Goal: Transaction & Acquisition: Purchase product/service

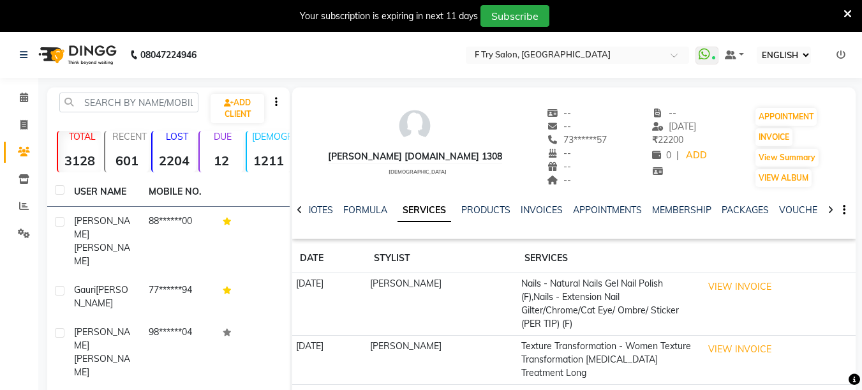
select select "ec"
click at [20, 100] on icon at bounding box center [24, 97] width 8 height 10
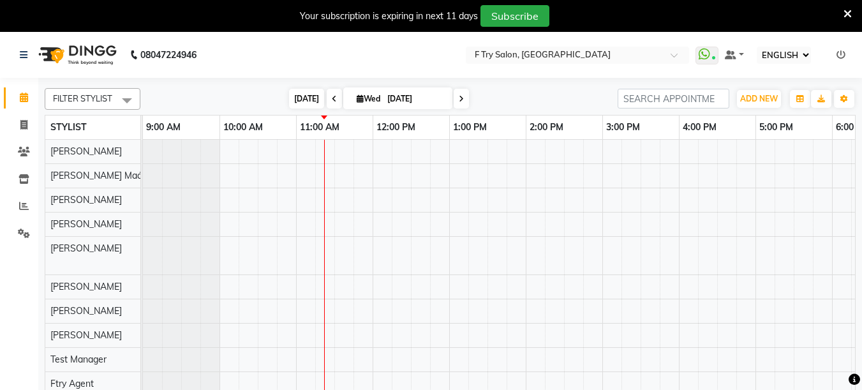
click at [295, 100] on span "[DATE]" at bounding box center [306, 99] width 35 height 20
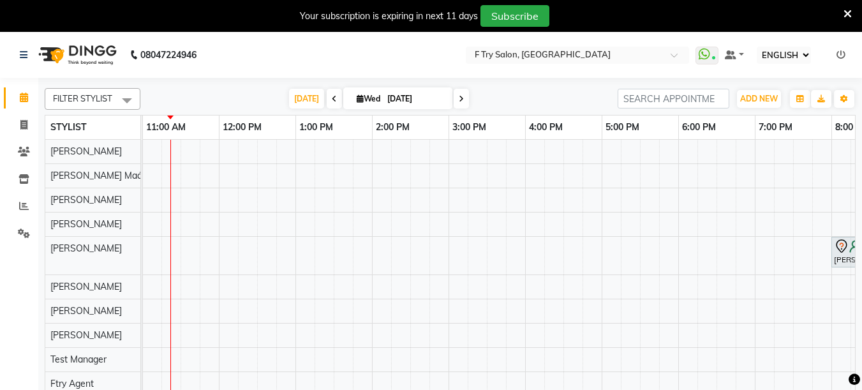
scroll to position [32, 0]
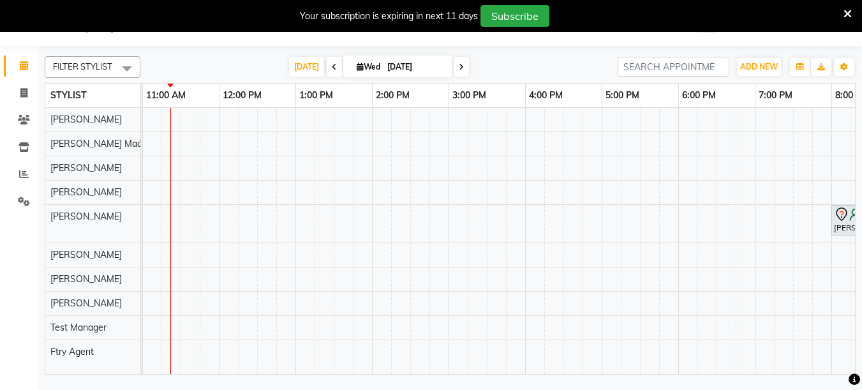
click at [848, 13] on icon at bounding box center [847, 13] width 8 height 11
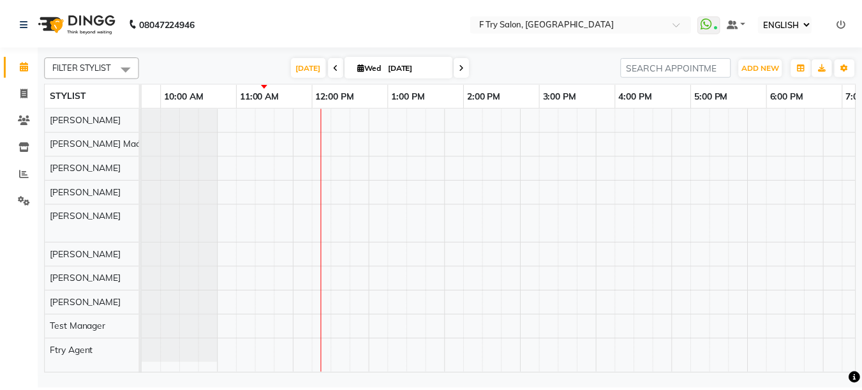
scroll to position [0, 0]
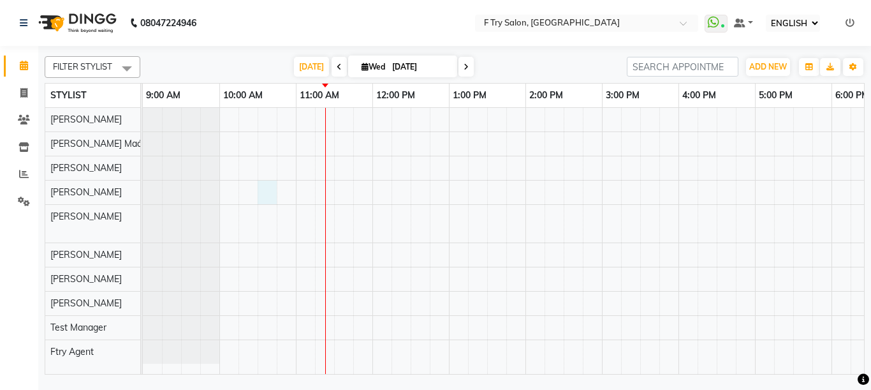
click at [269, 187] on div "[PERSON_NAME], TK01, 08:00 PM-08:30 PM, Haircut and Hair Styling - Creative Hai…" at bounding box center [640, 241] width 995 height 266
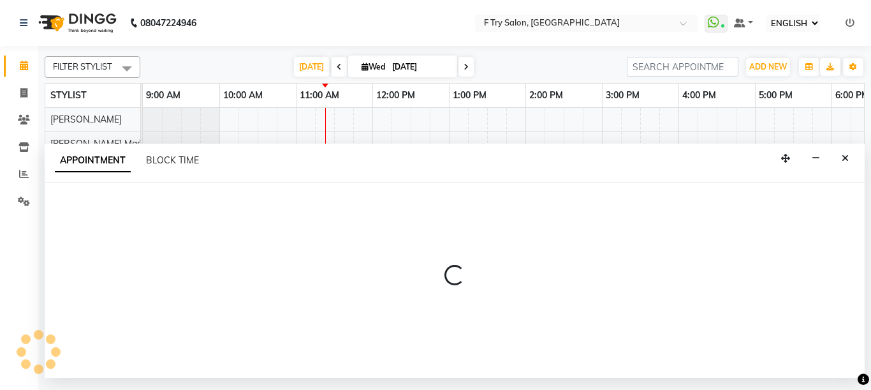
select select "51809"
select select "tentative"
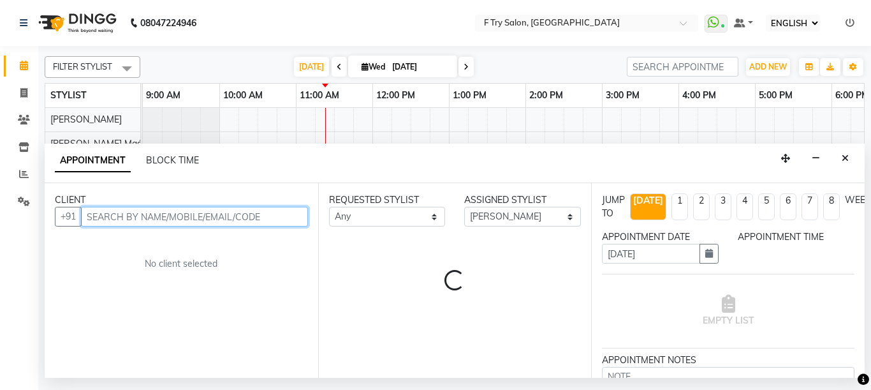
select select "630"
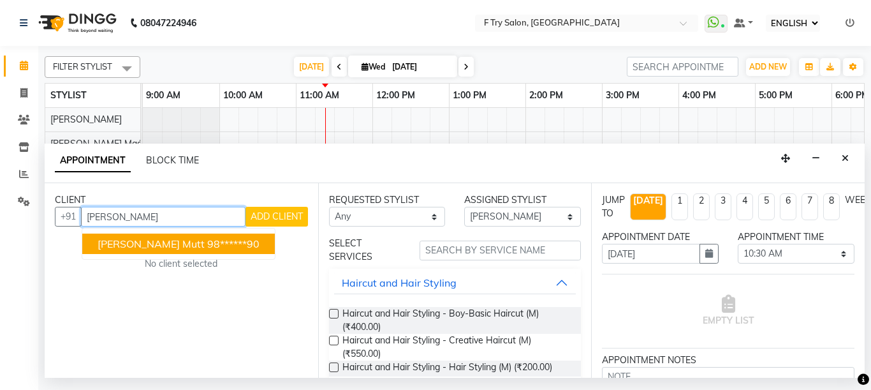
click at [207, 246] on ngb-highlight "98******90" at bounding box center [233, 243] width 52 height 13
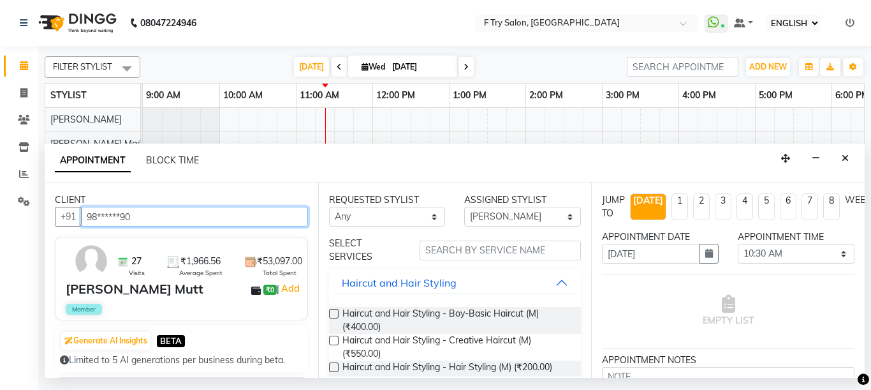
type input "98******90"
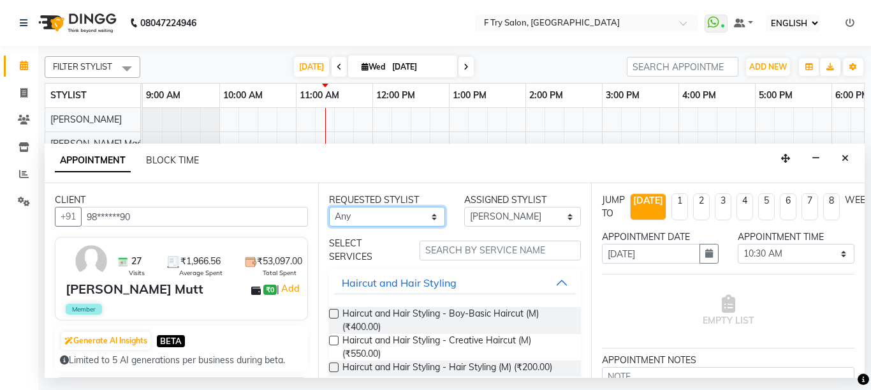
select select "51809"
click at [329, 207] on select "Any [PERSON_NAME] [PERSON_NAME] Ftry Agent [PERSON_NAME] [PERSON_NAME] [PERSON_…" at bounding box center [387, 217] width 117 height 20
click at [850, 162] on button "Close" at bounding box center [845, 159] width 18 height 20
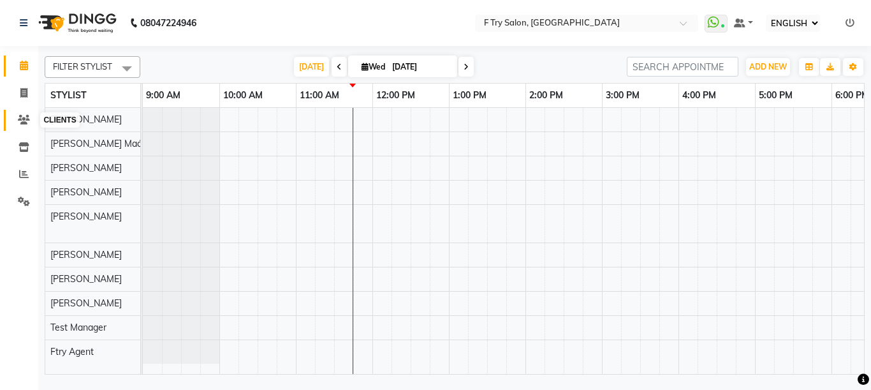
click at [22, 121] on icon at bounding box center [24, 120] width 12 height 10
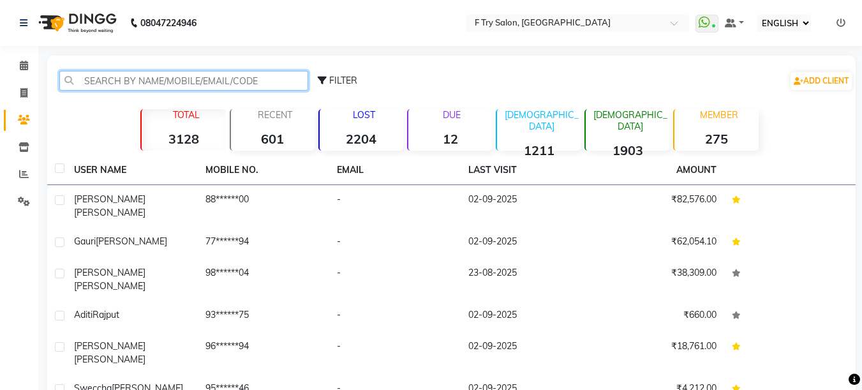
click at [135, 77] on input "text" at bounding box center [183, 81] width 249 height 20
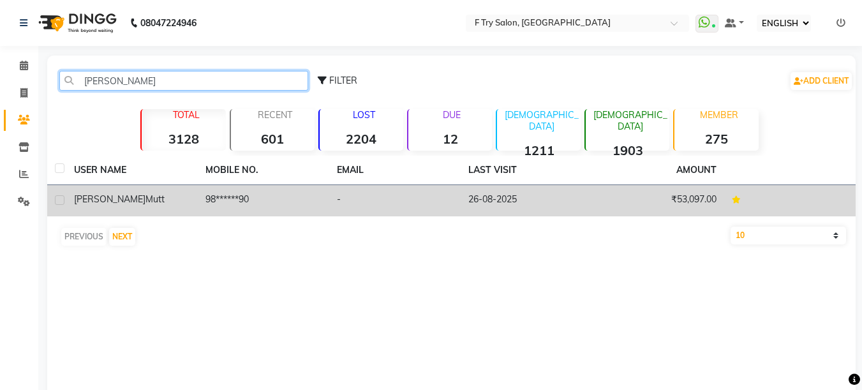
type input "[PERSON_NAME]"
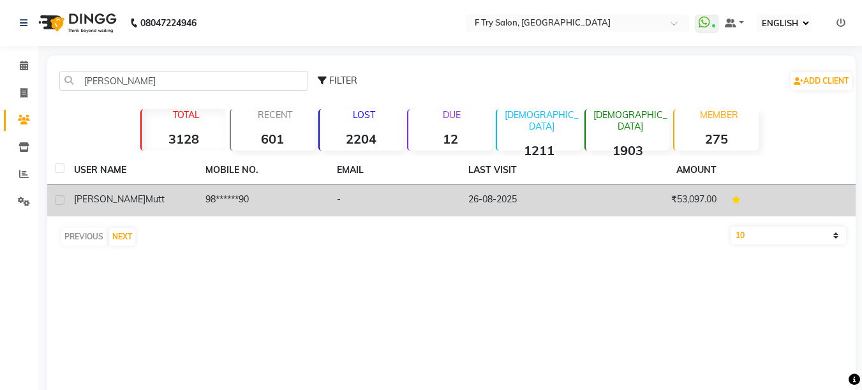
click at [136, 203] on div "[PERSON_NAME] Mutt" at bounding box center [132, 199] width 116 height 13
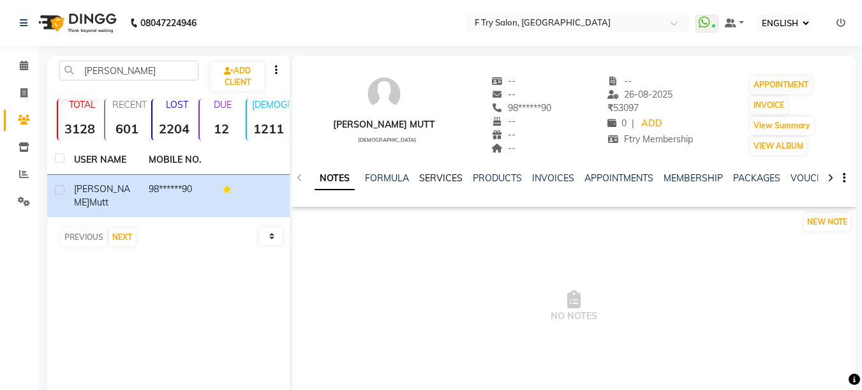
click at [436, 178] on link "SERVICES" at bounding box center [440, 177] width 43 height 11
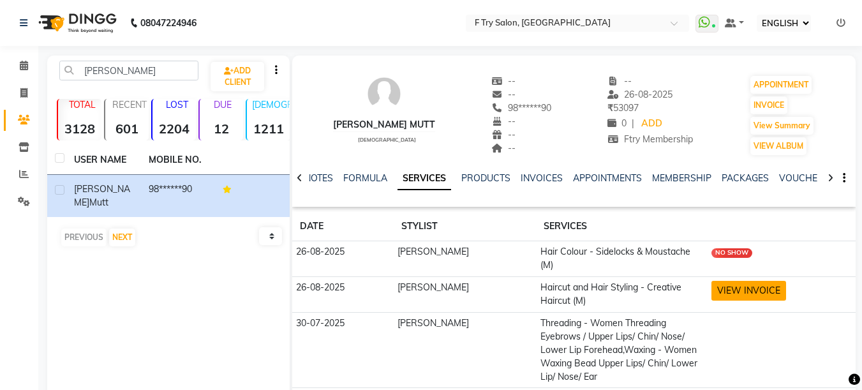
click at [728, 290] on button "VIEW INVOICE" at bounding box center [748, 291] width 75 height 20
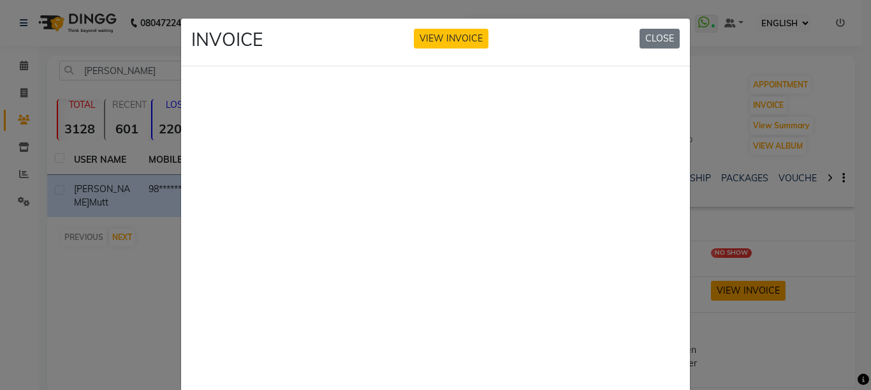
click at [728, 290] on ngb-modal-window "INVOICE VIEW INVOICE CLOSE" at bounding box center [435, 195] width 871 height 390
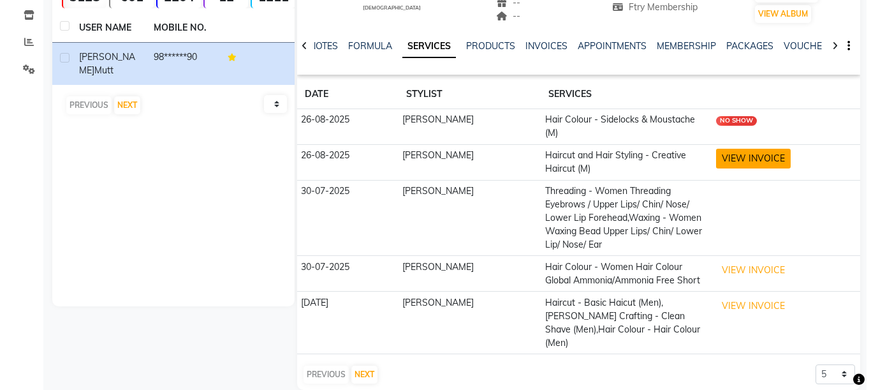
scroll to position [138, 0]
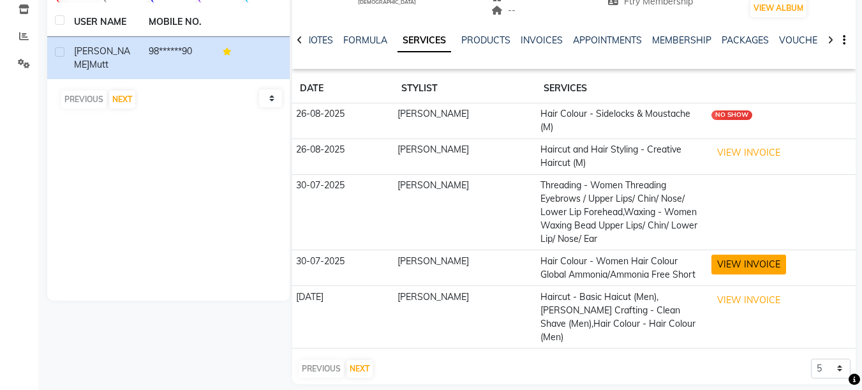
click at [740, 262] on button "VIEW INVOICE" at bounding box center [748, 264] width 75 height 20
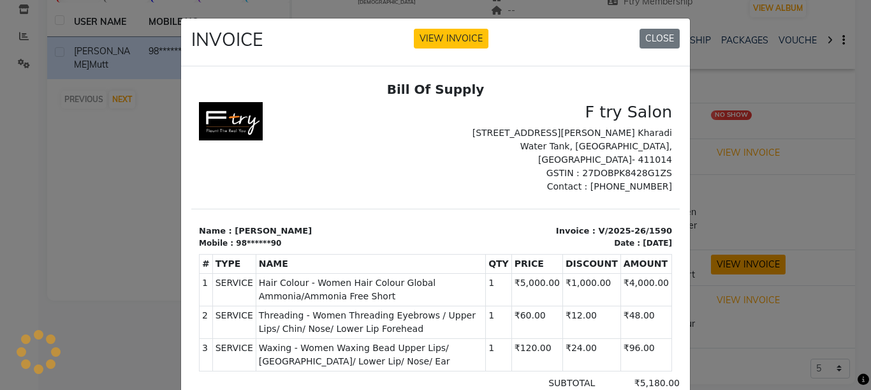
scroll to position [0, 0]
click at [740, 262] on ngb-modal-window "INVOICE VIEW INVOICE CLOSE" at bounding box center [435, 195] width 871 height 390
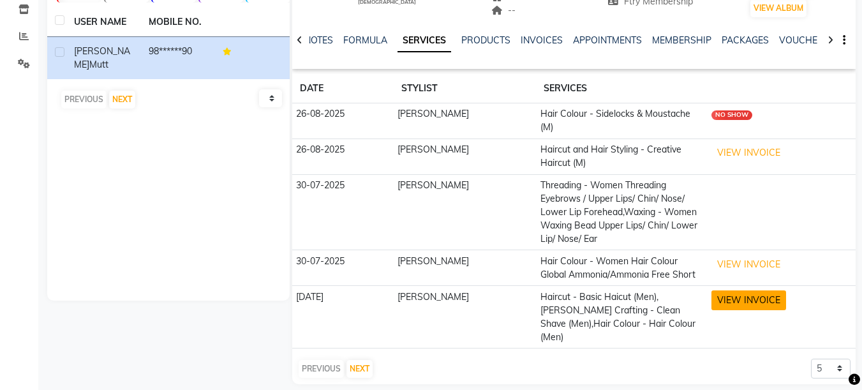
click at [764, 300] on button "VIEW INVOICE" at bounding box center [748, 300] width 75 height 20
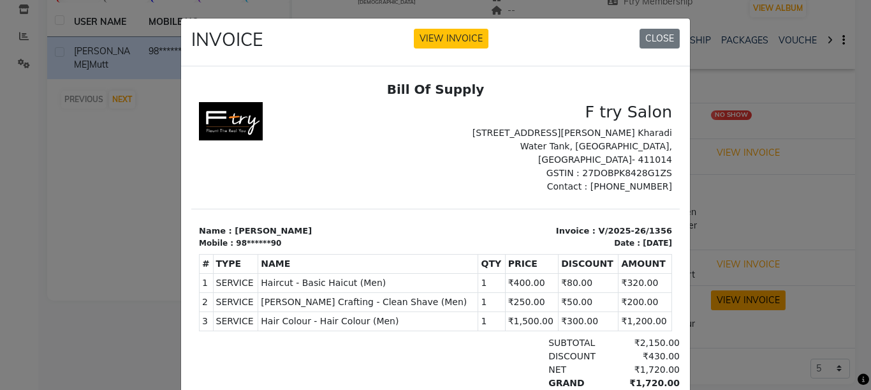
click at [764, 300] on ngb-modal-window "INVOICE VIEW INVOICE CLOSE" at bounding box center [435, 195] width 871 height 390
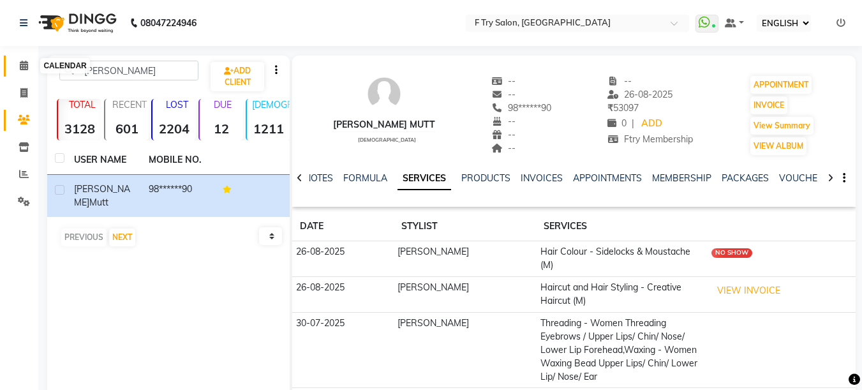
click at [28, 60] on span at bounding box center [24, 66] width 22 height 15
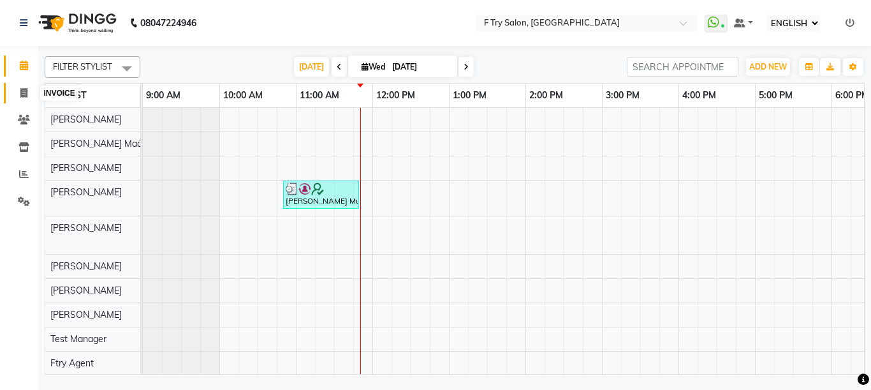
click at [23, 92] on icon at bounding box center [23, 93] width 7 height 10
select select "service"
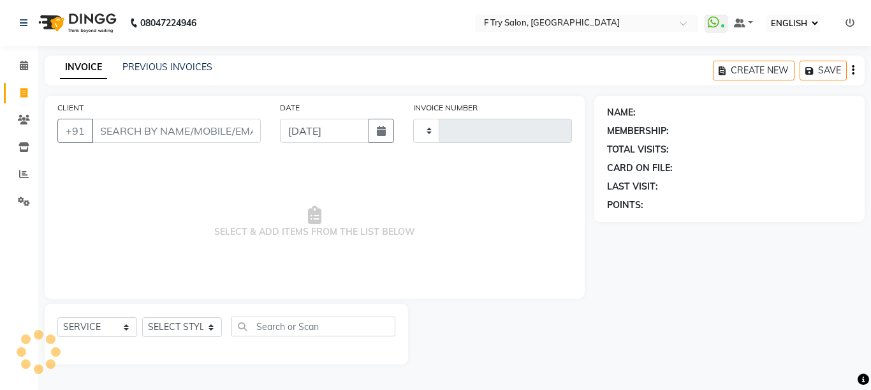
type input "2009"
select select "793"
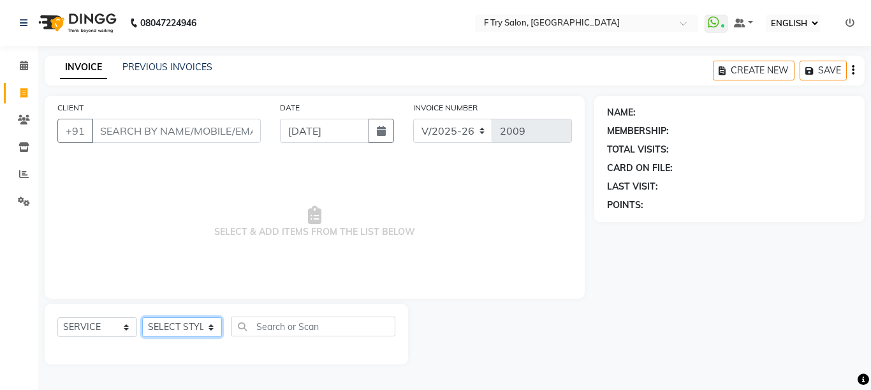
select select "54011"
click at [142, 317] on select "SELECT STYLIST [PERSON_NAME] [PERSON_NAME] Ftry Agent Ftry Manager [PERSON_NAME…" at bounding box center [182, 327] width 80 height 20
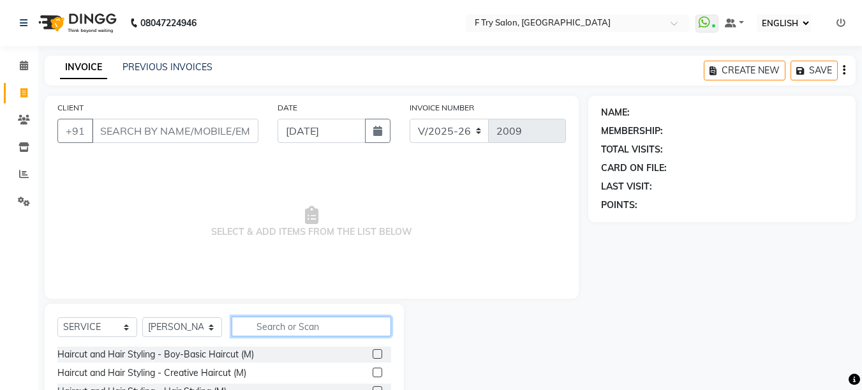
click at [281, 327] on input "text" at bounding box center [311, 326] width 159 height 20
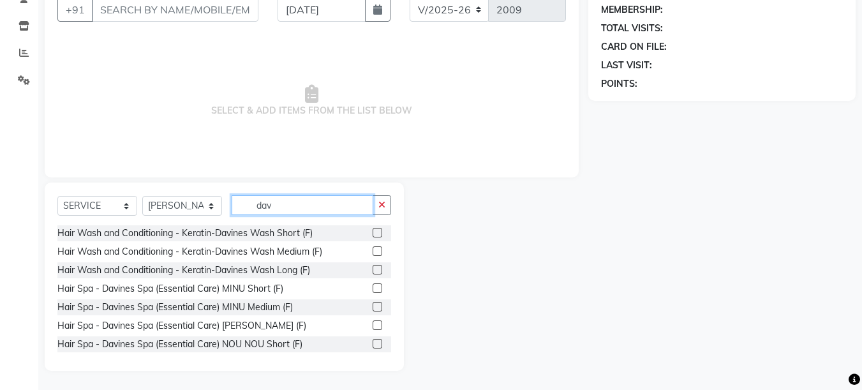
scroll to position [77, 0]
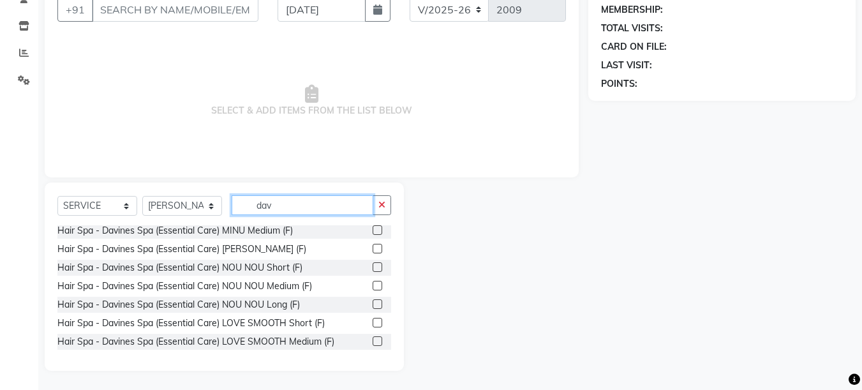
type input "dav"
click at [373, 284] on label at bounding box center [378, 286] width 10 height 10
click at [373, 284] on input "checkbox" at bounding box center [377, 286] width 8 height 8
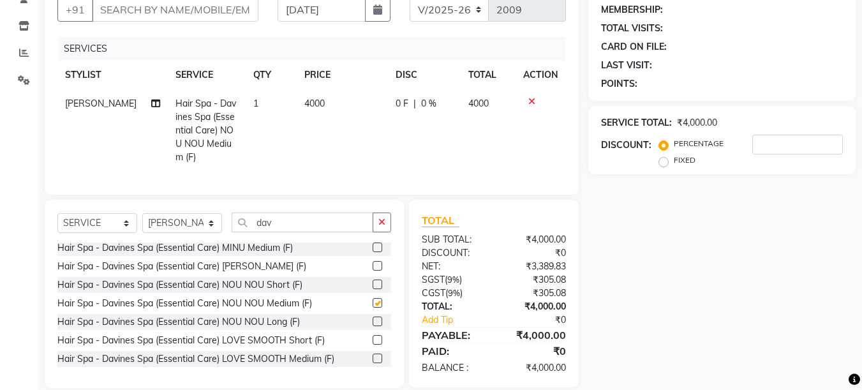
checkbox input "false"
click at [173, 10] on input "CLIENT" at bounding box center [175, 9] width 166 height 24
type input "9"
type input "0"
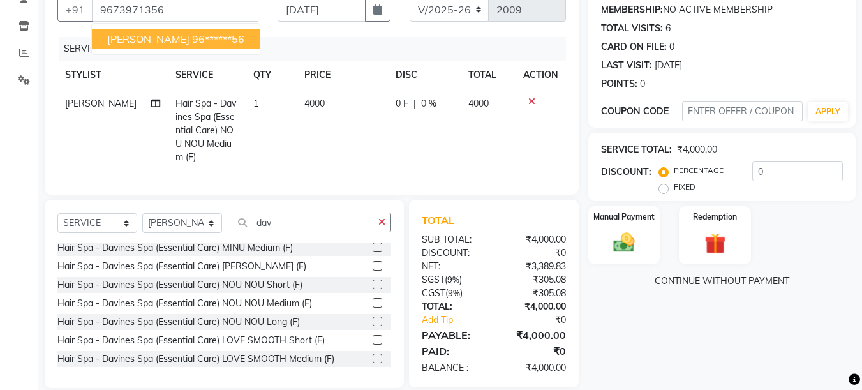
click at [159, 38] on span "[PERSON_NAME]" at bounding box center [148, 39] width 82 height 13
type input "96******56"
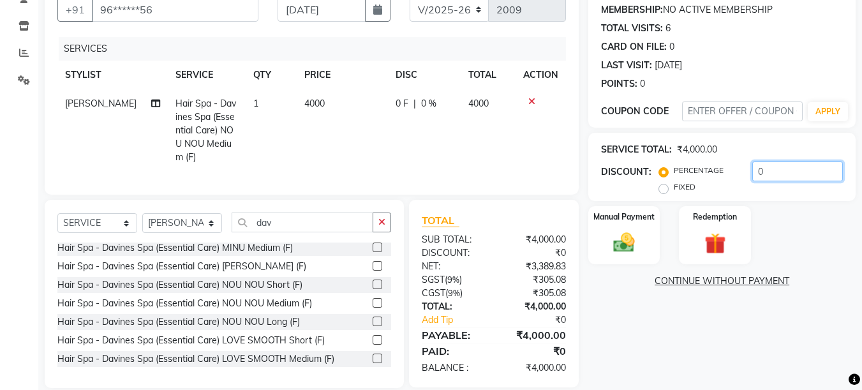
click at [795, 177] on input "0" at bounding box center [797, 171] width 91 height 20
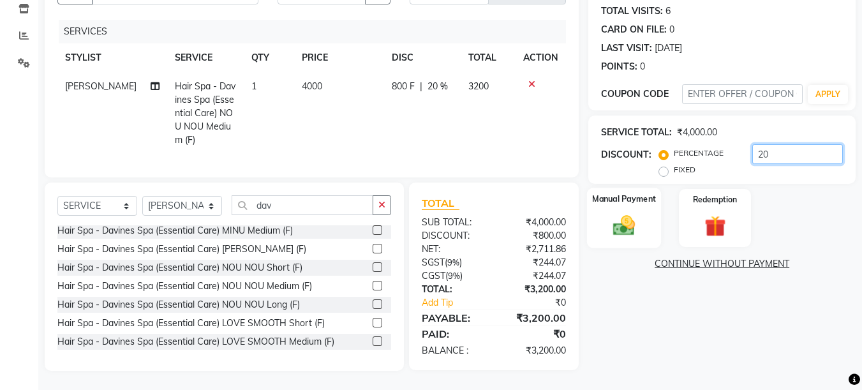
type input "20"
click at [637, 212] on img at bounding box center [624, 225] width 36 height 26
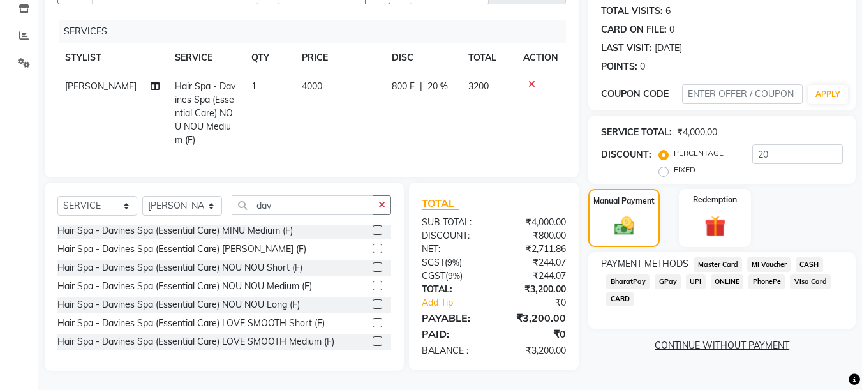
click at [695, 274] on span "UPI" at bounding box center [696, 281] width 20 height 15
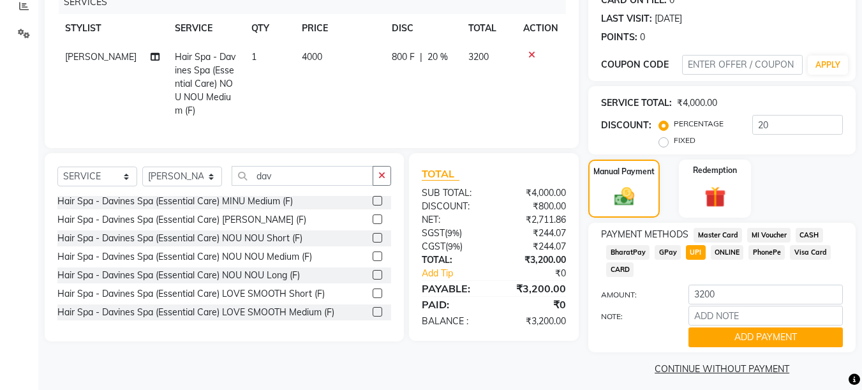
scroll to position [175, 0]
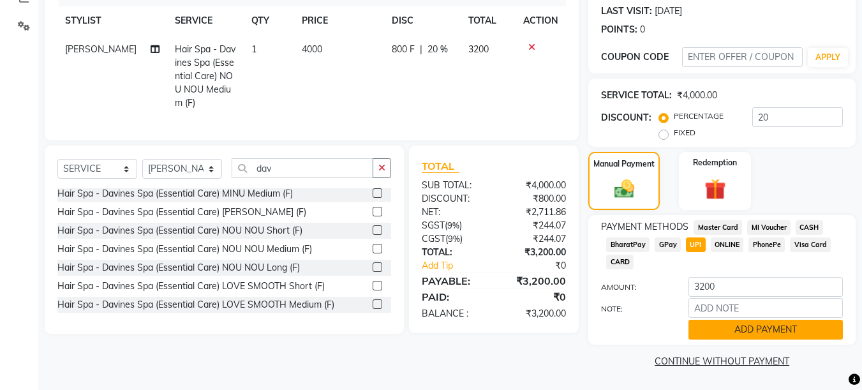
click at [759, 327] on button "ADD PAYMENT" at bounding box center [765, 330] width 154 height 20
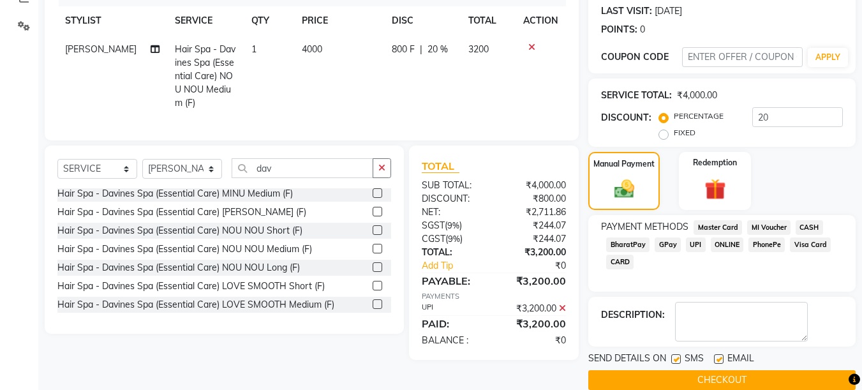
scroll to position [195, 0]
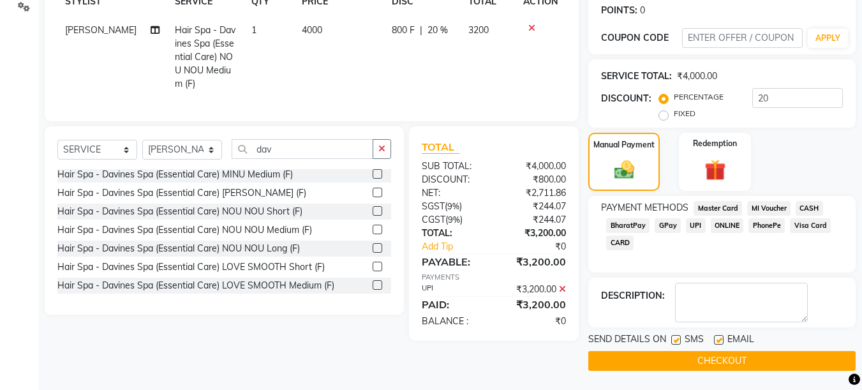
click at [747, 356] on button "CHECKOUT" at bounding box center [721, 361] width 267 height 20
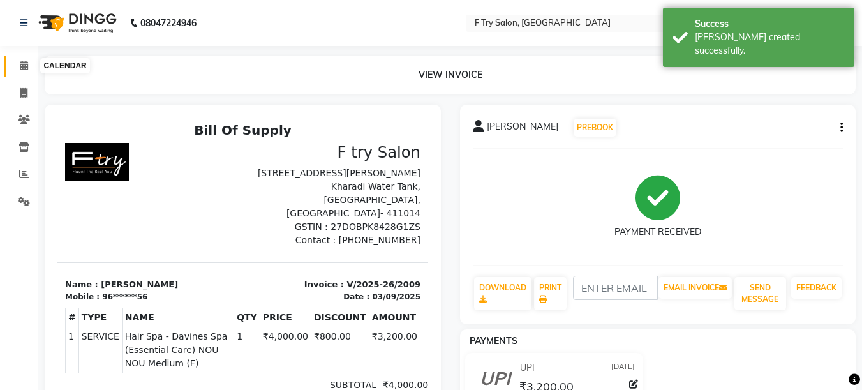
click at [26, 69] on icon at bounding box center [24, 66] width 8 height 10
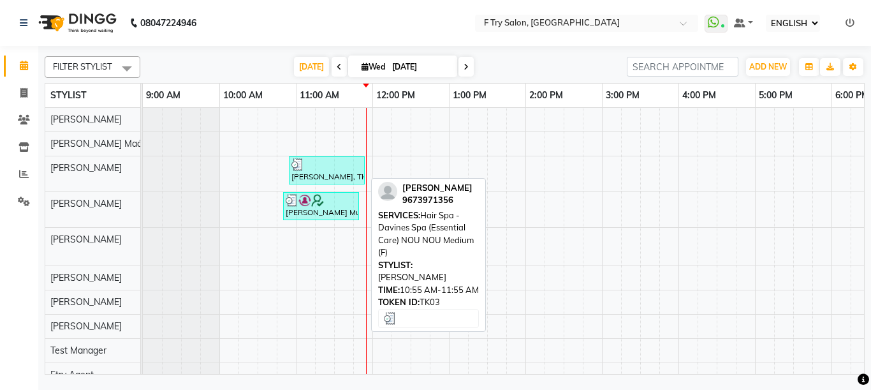
click at [339, 166] on div at bounding box center [326, 164] width 71 height 13
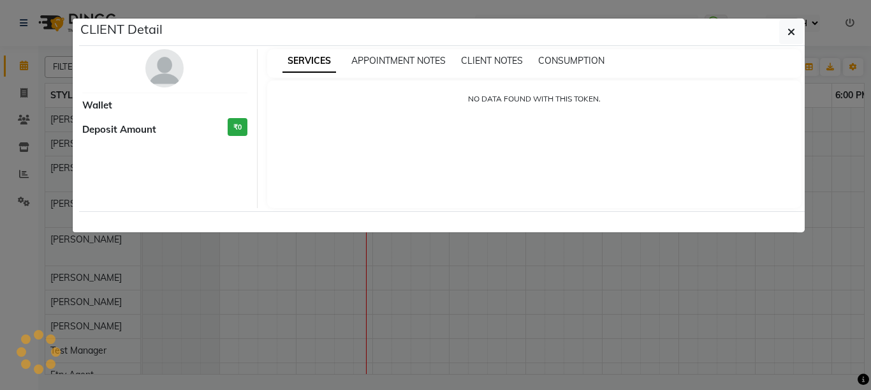
select select "3"
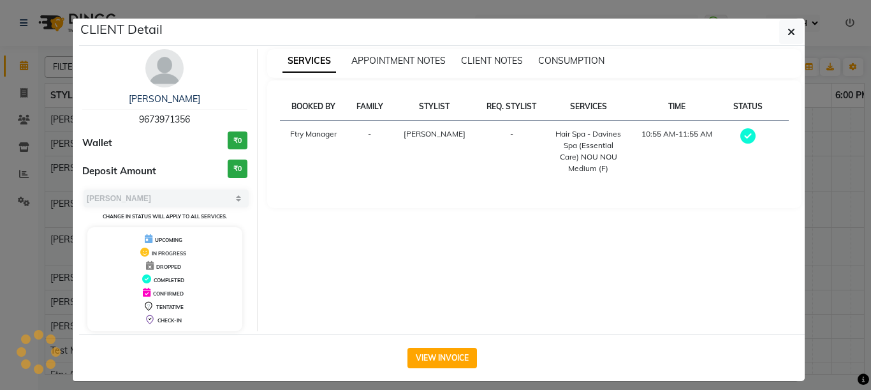
click at [168, 69] on img at bounding box center [164, 68] width 38 height 38
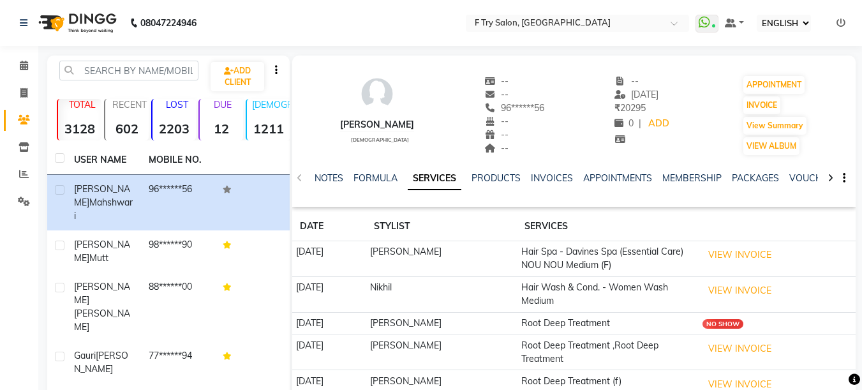
click at [710, 171] on div "NOTES FORMULA SERVICES PRODUCTS INVOICES APPOINTMENTS MEMBERSHIP PACKAGES VOUCH…" at bounding box center [573, 178] width 563 height 44
click at [704, 172] on div "MEMBERSHIP" at bounding box center [691, 178] width 59 height 13
click at [695, 177] on link "MEMBERSHIP" at bounding box center [691, 177] width 59 height 11
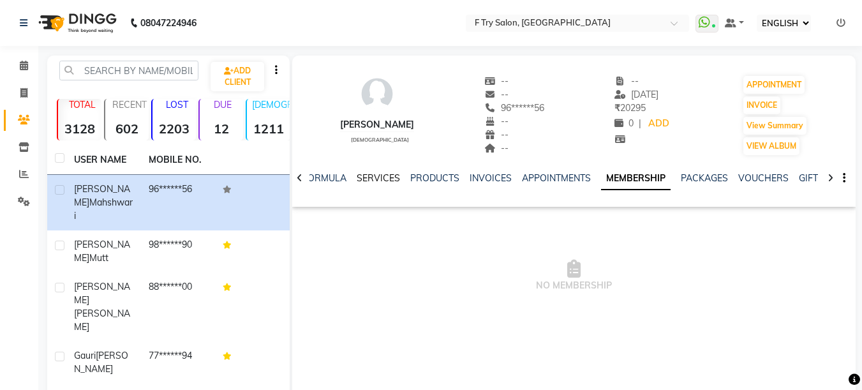
click at [378, 175] on link "SERVICES" at bounding box center [378, 177] width 43 height 11
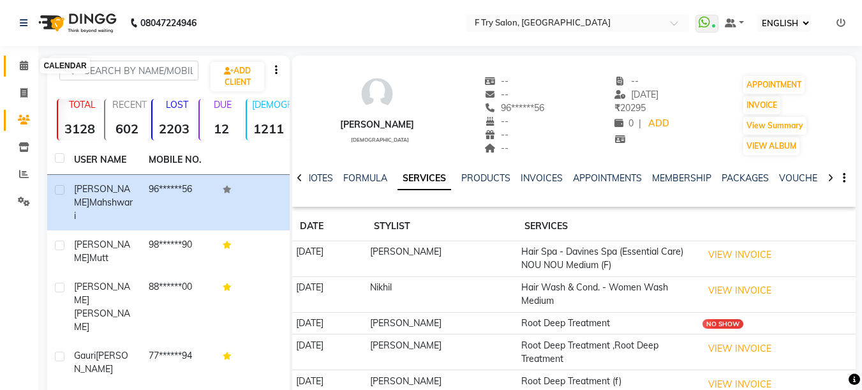
click at [24, 64] on icon at bounding box center [24, 66] width 8 height 10
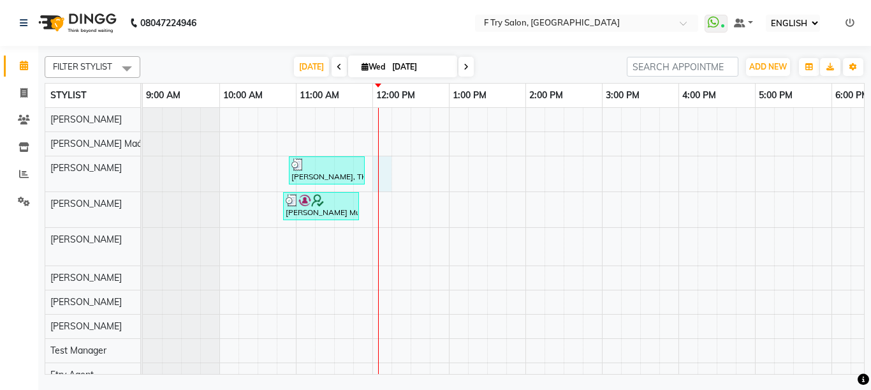
click at [377, 169] on div "[PERSON_NAME] Mahshwari, TK03, 10:55 AM-11:55 AM, Hair Spa - Davines Spa (Essen…" at bounding box center [640, 247] width 995 height 279
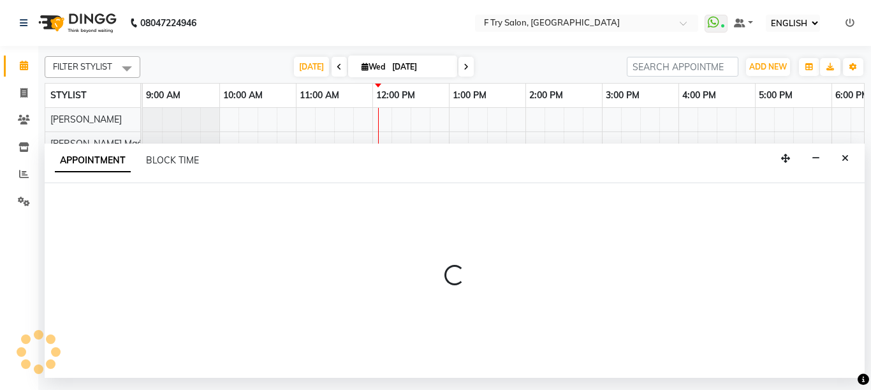
select select "54011"
select select "720"
select select "tentative"
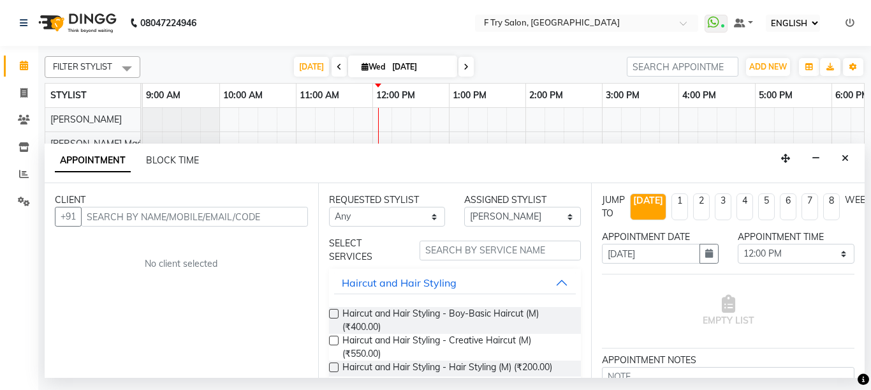
click at [154, 216] on input "text" at bounding box center [194, 217] width 227 height 20
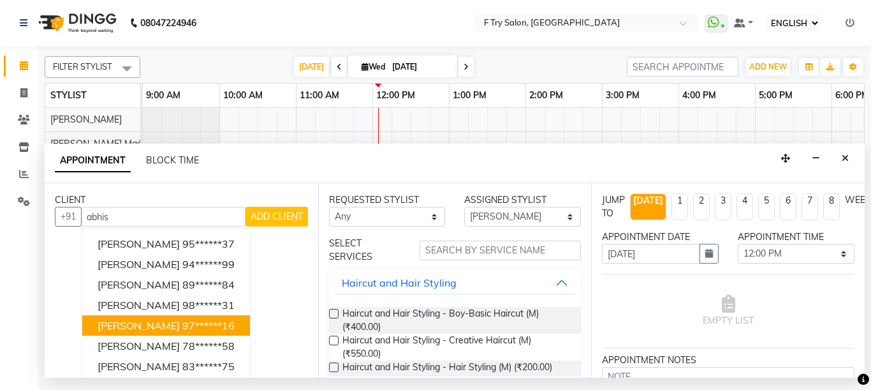
click at [130, 321] on span "[PERSON_NAME]" at bounding box center [139, 325] width 82 height 13
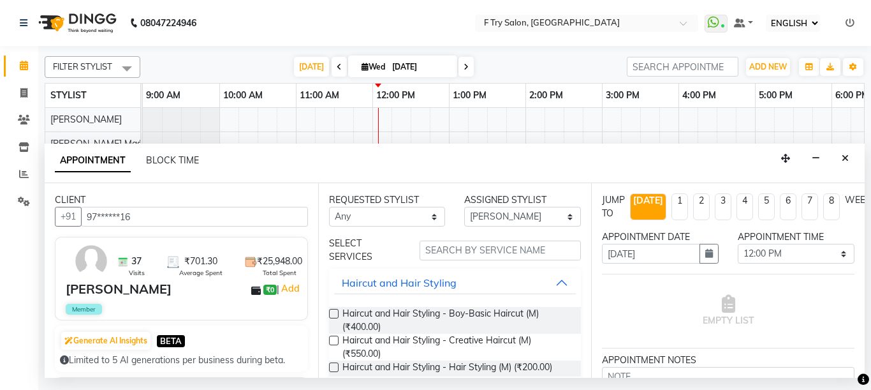
type input "97******16"
click at [330, 338] on label at bounding box center [334, 341] width 10 height 10
click at [330, 338] on input "checkbox" at bounding box center [333, 341] width 8 height 8
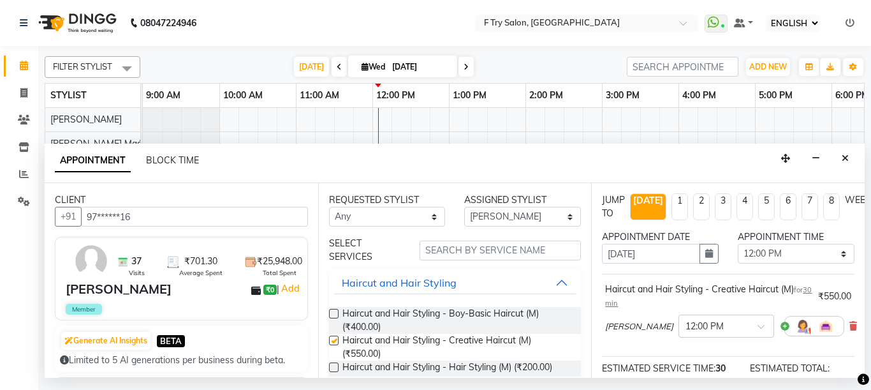
checkbox input "false"
click at [850, 325] on icon at bounding box center [854, 325] width 8 height 9
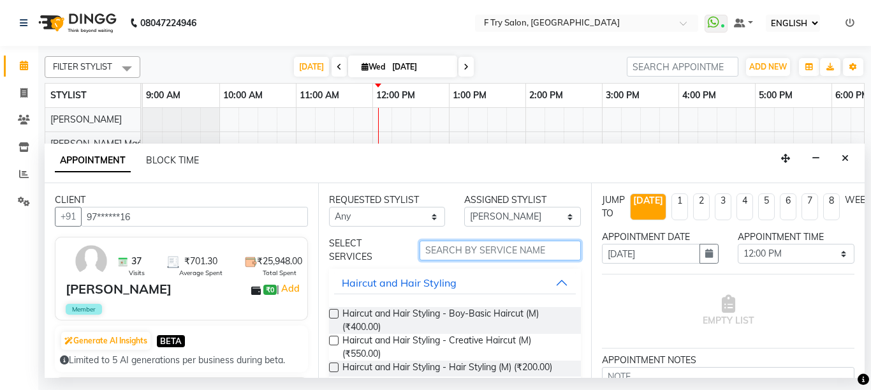
click at [489, 248] on input "text" at bounding box center [501, 250] width 162 height 20
click at [473, 249] on input "text" at bounding box center [501, 250] width 162 height 20
type input "be"
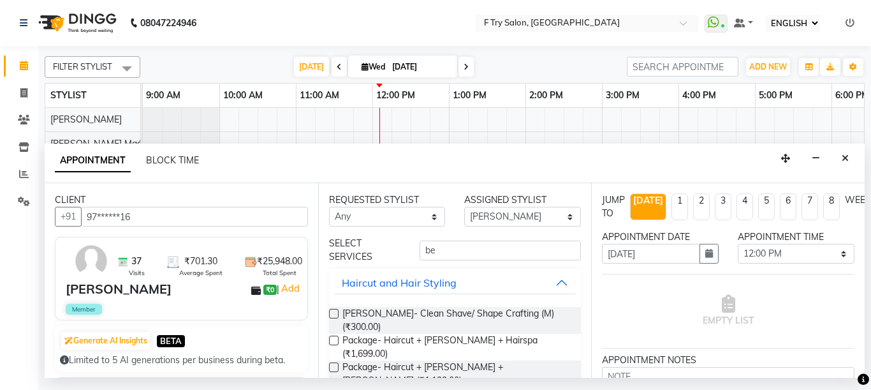
click at [332, 315] on label at bounding box center [334, 314] width 10 height 10
click at [332, 315] on input "checkbox" at bounding box center [333, 315] width 8 height 8
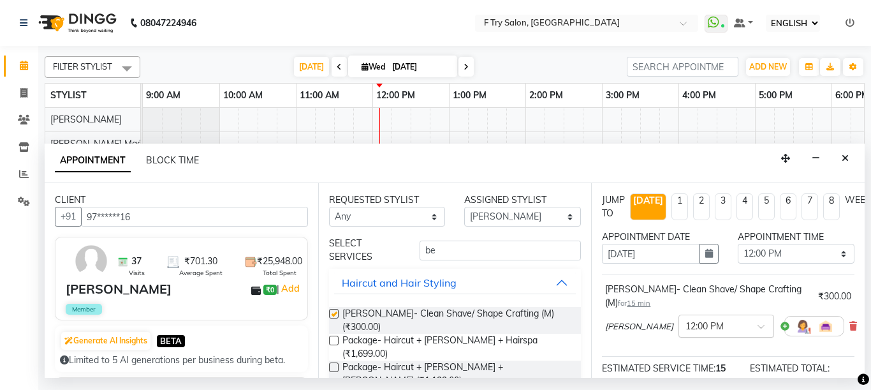
checkbox input "false"
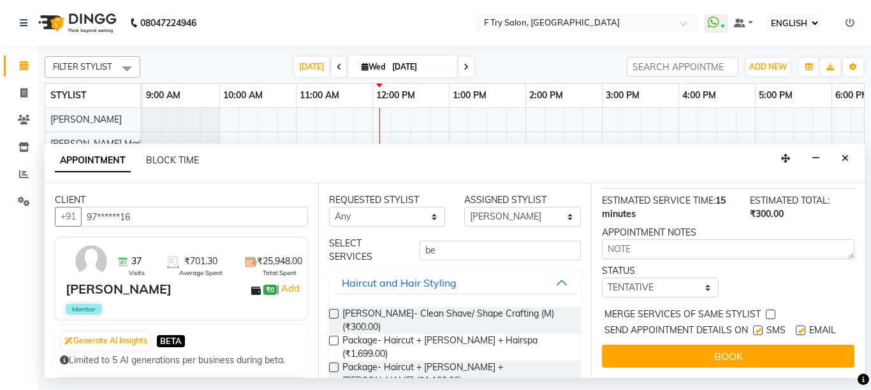
scroll to position [190, 0]
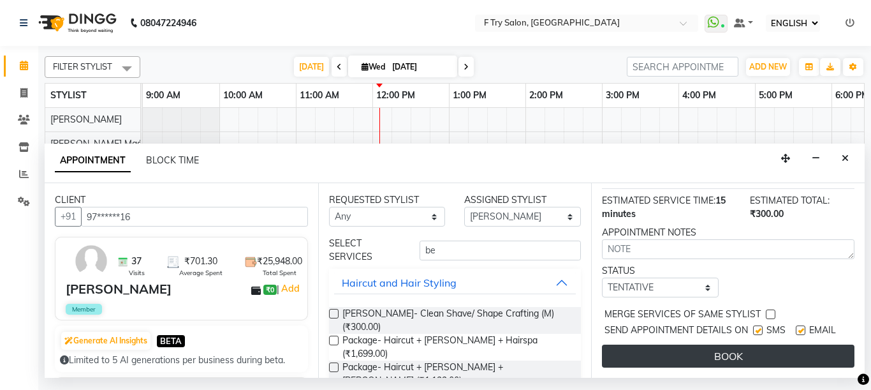
click at [736, 348] on button "BOOK" at bounding box center [728, 355] width 253 height 23
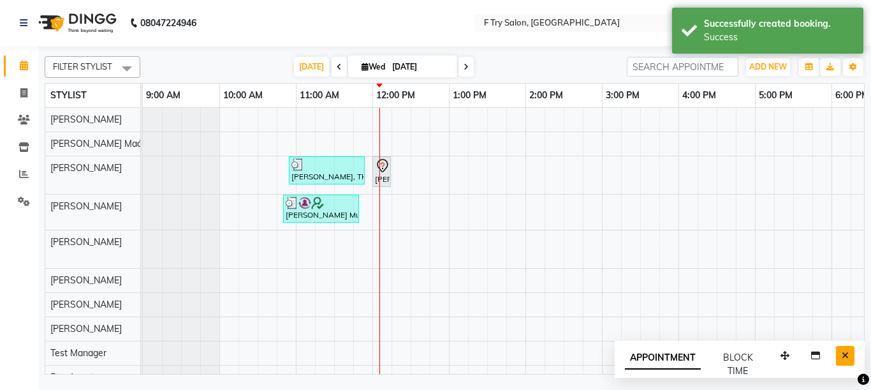
click at [849, 351] on button "Close" at bounding box center [845, 356] width 18 height 20
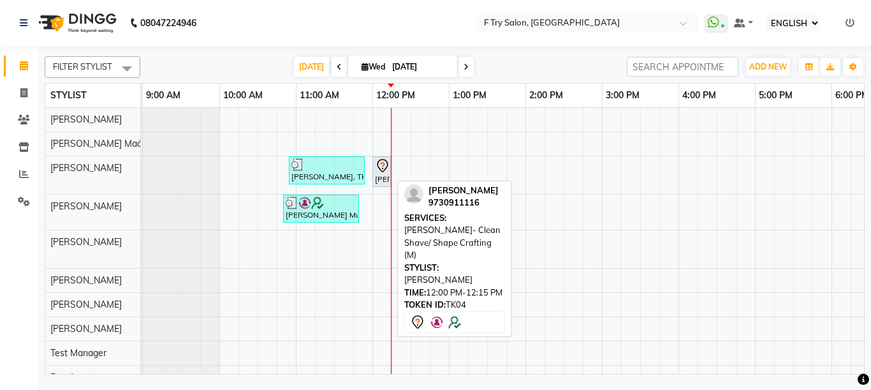
click at [385, 179] on div "[PERSON_NAME], TK04, 12:00 PM-12:15 PM, [PERSON_NAME]- Clean Shave/ Shape Craft…" at bounding box center [382, 171] width 16 height 27
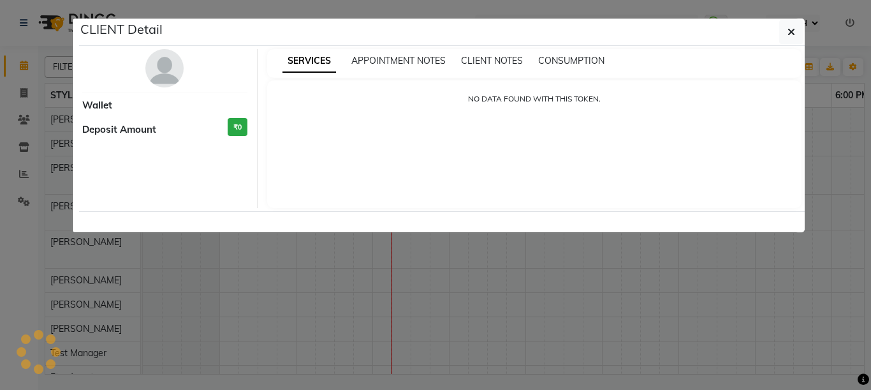
select select "7"
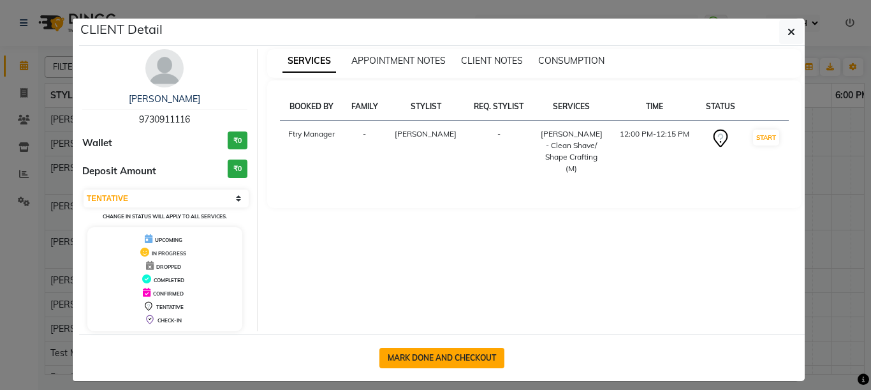
click at [450, 359] on button "MARK DONE AND CHECKOUT" at bounding box center [442, 358] width 125 height 20
select select "service"
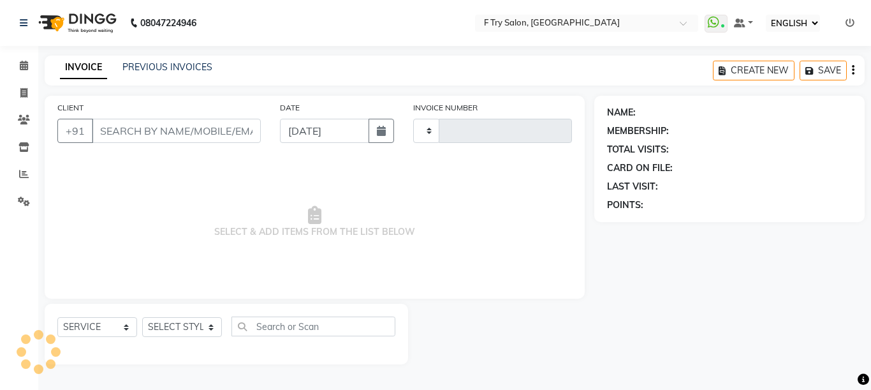
type input "2010"
select select "793"
type input "97******16"
select select "54011"
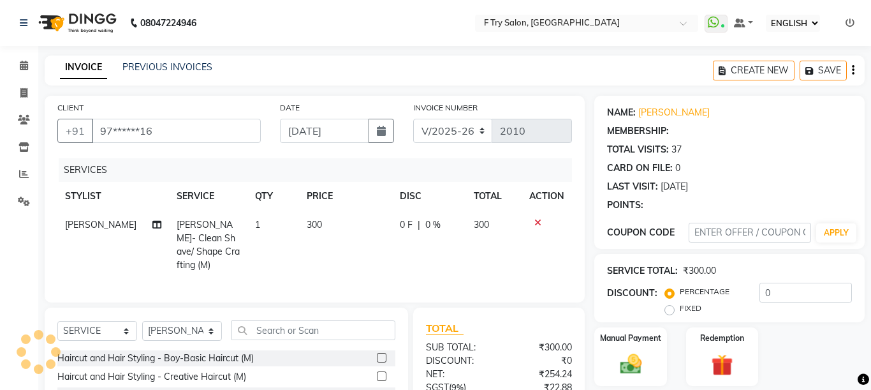
select select "1: Object"
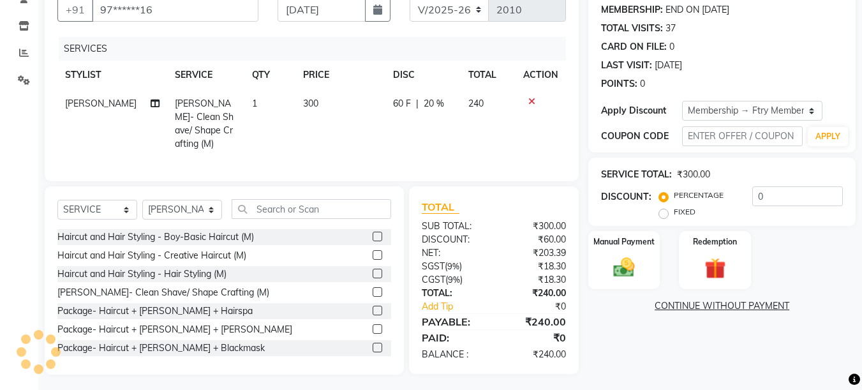
type input "20"
click at [617, 242] on label "Manual Payment" at bounding box center [624, 241] width 64 height 12
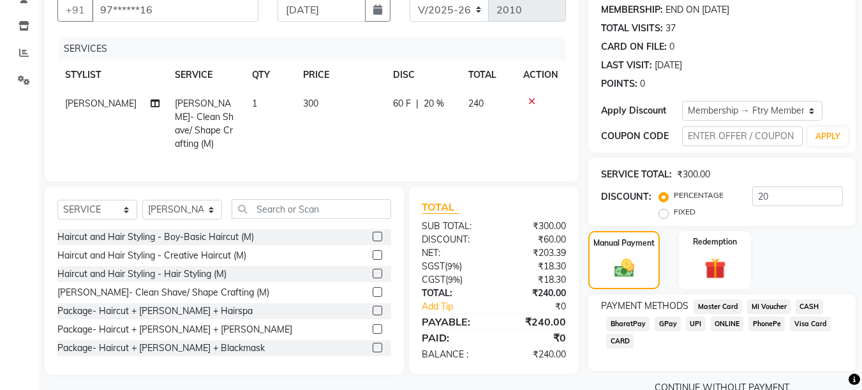
click at [699, 321] on span "UPI" at bounding box center [696, 323] width 20 height 15
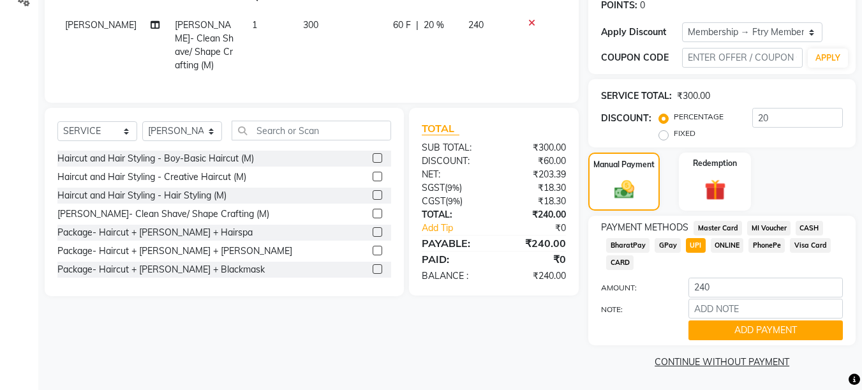
scroll to position [200, 0]
click at [741, 331] on button "ADD PAYMENT" at bounding box center [765, 330] width 154 height 20
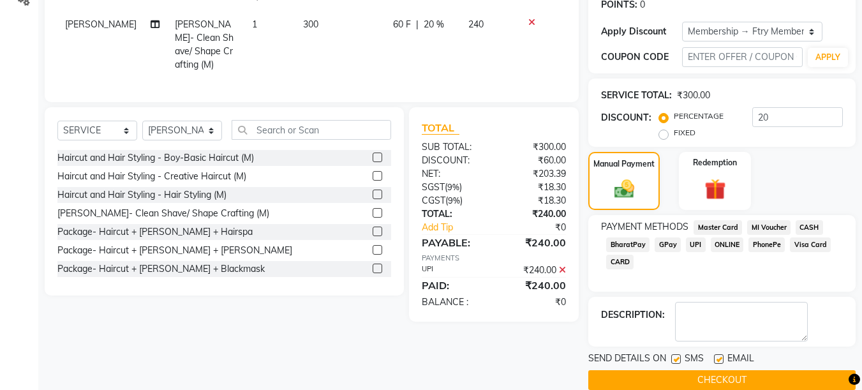
click at [771, 376] on button "CHECKOUT" at bounding box center [721, 380] width 267 height 20
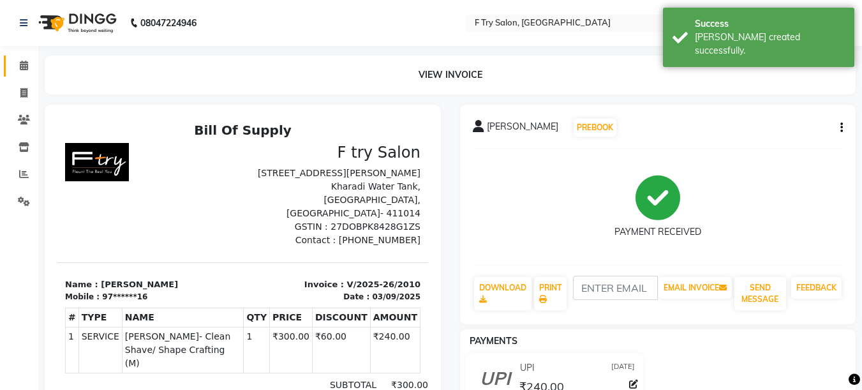
click at [31, 66] on span at bounding box center [24, 66] width 22 height 15
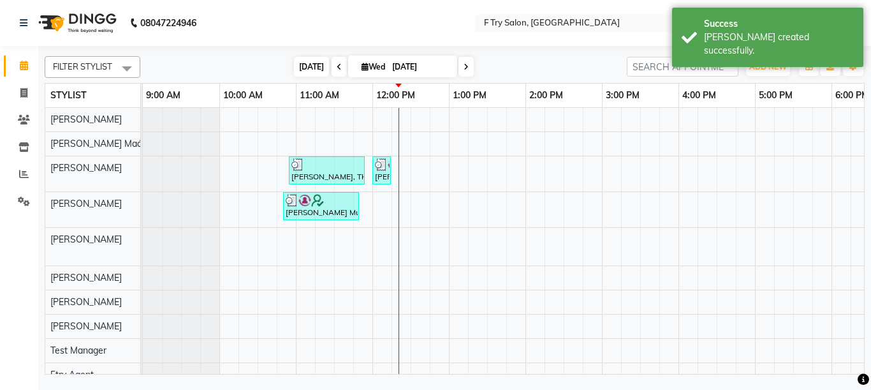
click at [298, 67] on span "[DATE]" at bounding box center [311, 67] width 35 height 20
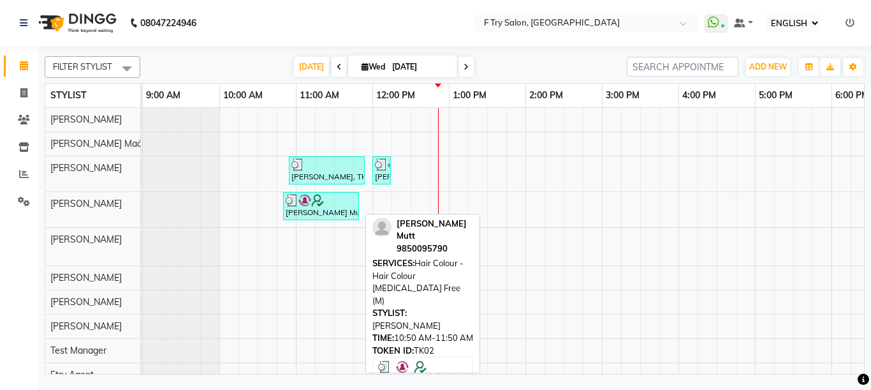
click at [332, 205] on div at bounding box center [321, 200] width 71 height 13
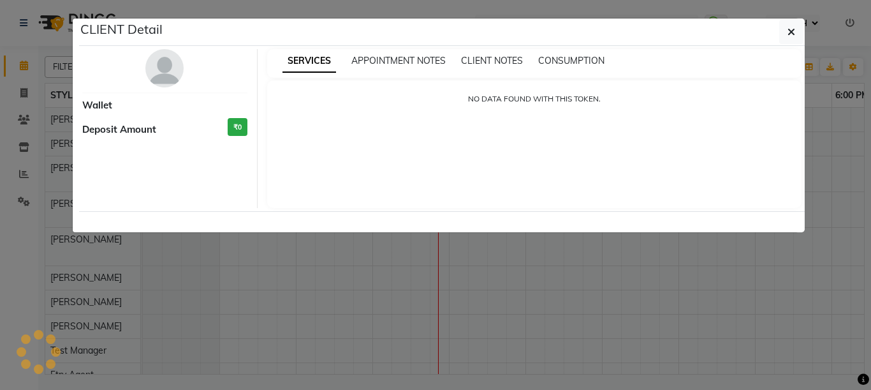
select select "3"
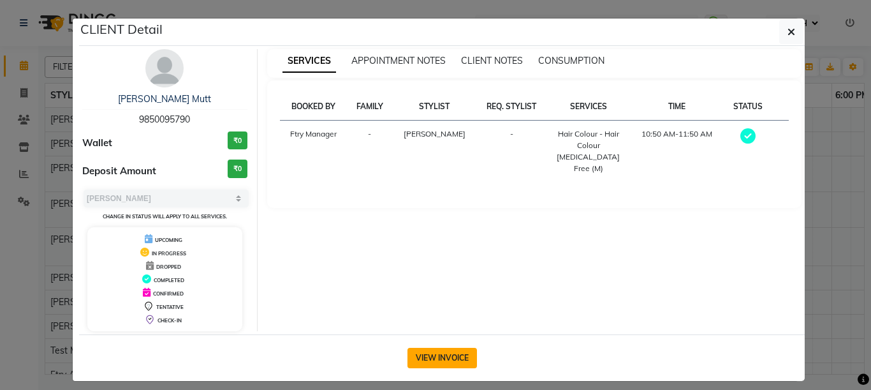
click at [413, 353] on button "VIEW INVOICE" at bounding box center [443, 358] width 70 height 20
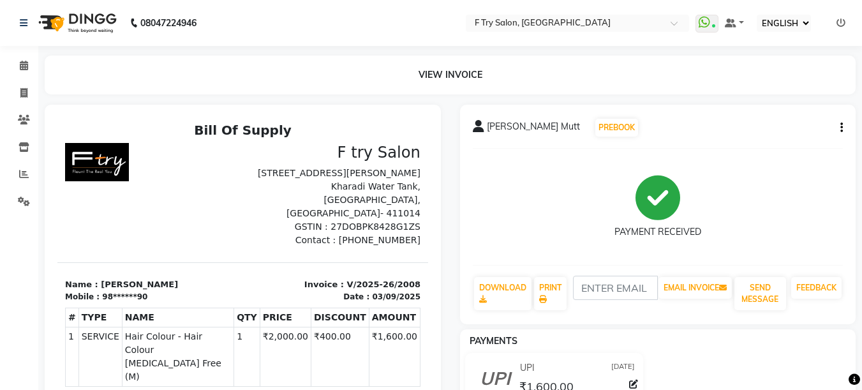
click at [841, 128] on icon "button" at bounding box center [841, 128] width 3 height 1
click at [728, 124] on div "EDIT ITEM STAFF" at bounding box center [765, 128] width 112 height 16
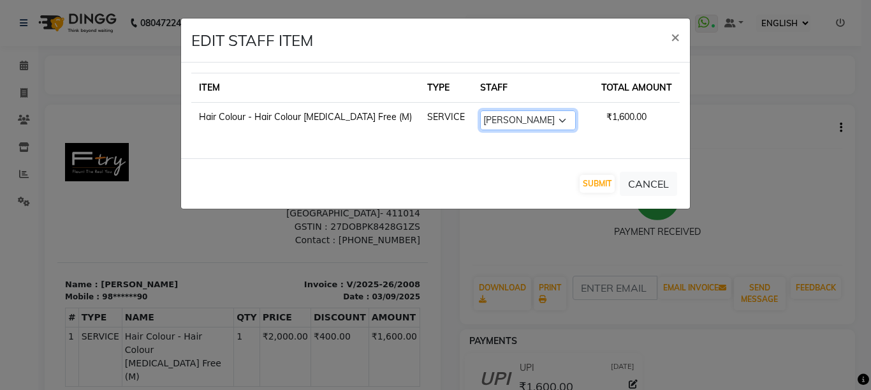
select select "54011"
click at [480, 110] on select "SELECT [PERSON_NAME] [PERSON_NAME] Ftry Agent Ftry Manager [PERSON_NAME] [PERSO…" at bounding box center [528, 120] width 96 height 20
click at [603, 184] on button "SUBMIT" at bounding box center [597, 184] width 35 height 18
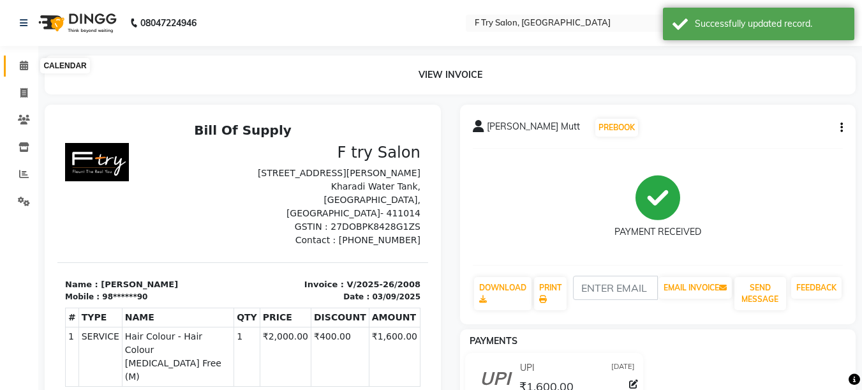
click at [22, 65] on icon at bounding box center [24, 66] width 8 height 10
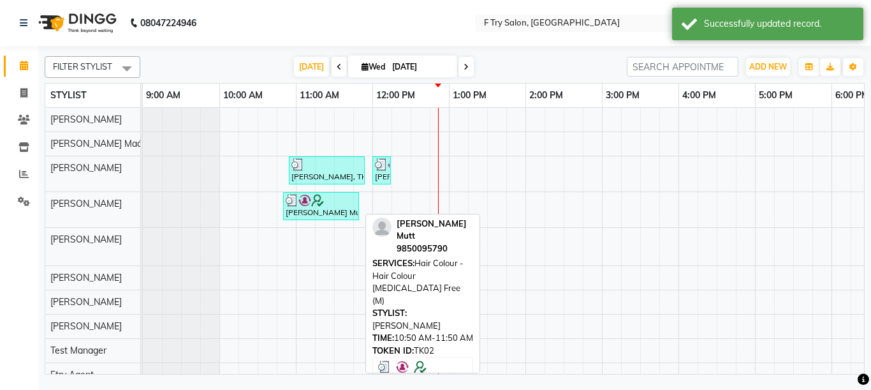
click at [341, 206] on div "[PERSON_NAME] Mutt, TK02, 10:50 AM-11:50 AM, Hair Colour - Hair Colour [MEDICAL…" at bounding box center [320, 206] width 73 height 24
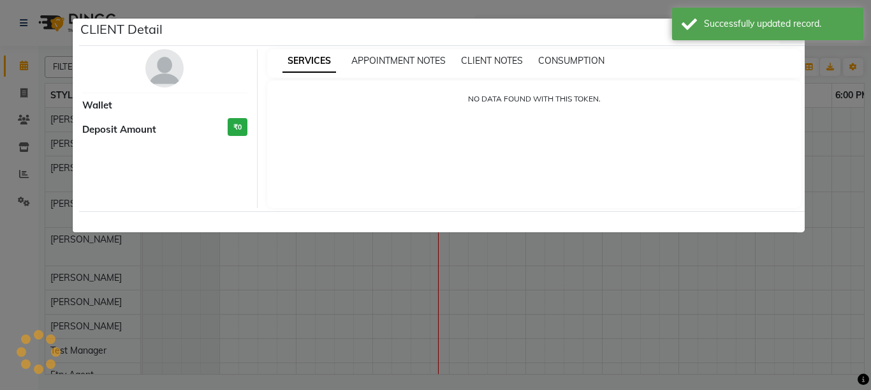
select select "3"
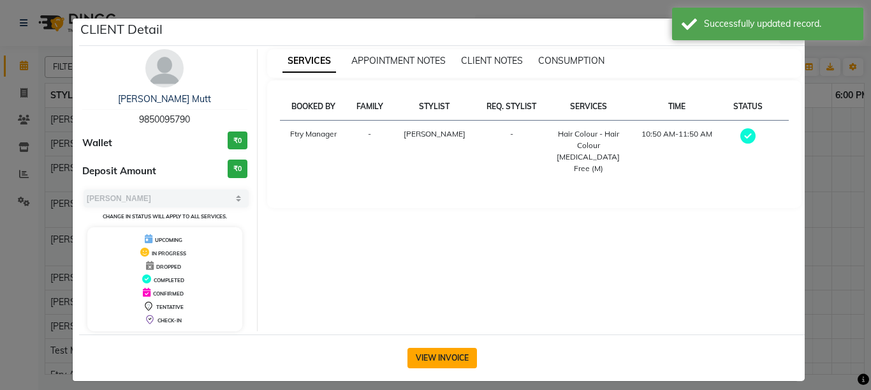
click at [451, 352] on button "VIEW INVOICE" at bounding box center [443, 358] width 70 height 20
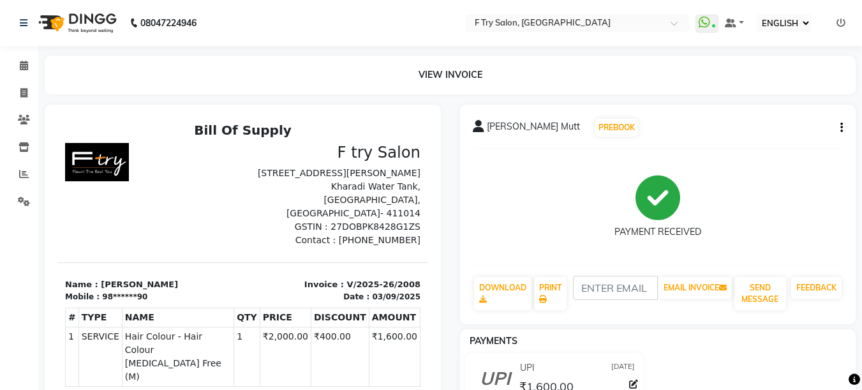
click at [841, 128] on icon "button" at bounding box center [841, 128] width 3 height 1
click at [742, 130] on div "EDIT ITEM STAFF" at bounding box center [765, 128] width 112 height 16
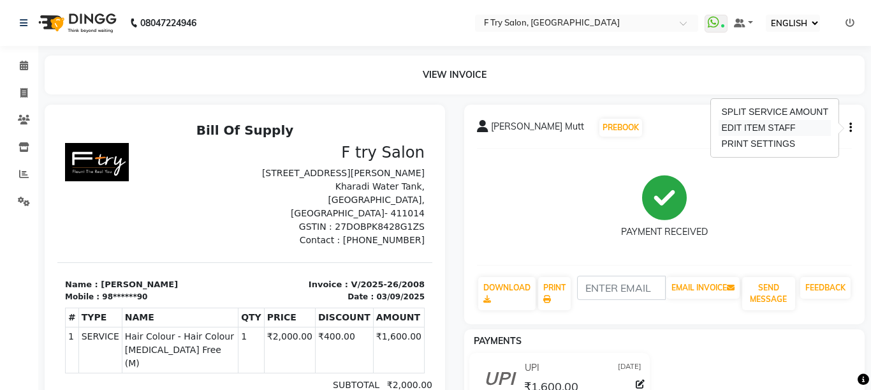
select select "54011"
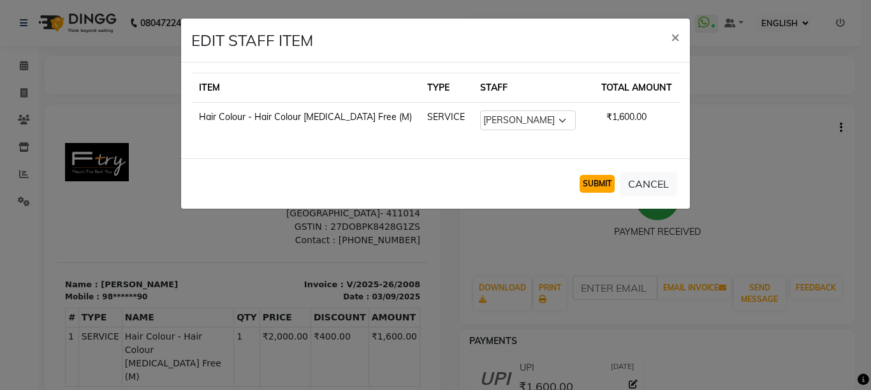
click at [585, 175] on button "SUBMIT" at bounding box center [597, 184] width 35 height 18
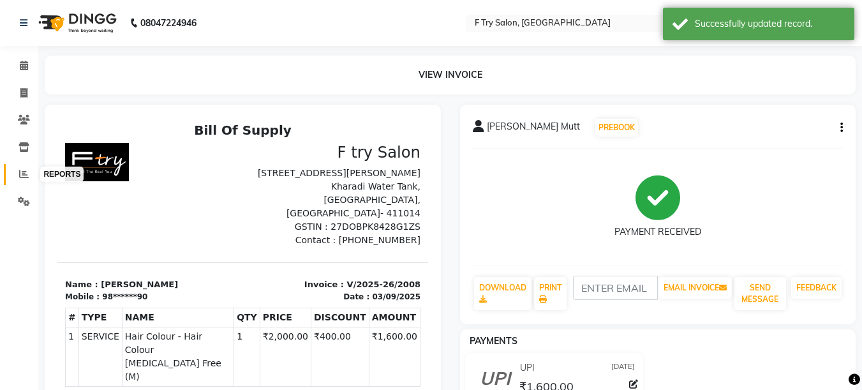
click at [29, 174] on span at bounding box center [24, 174] width 22 height 15
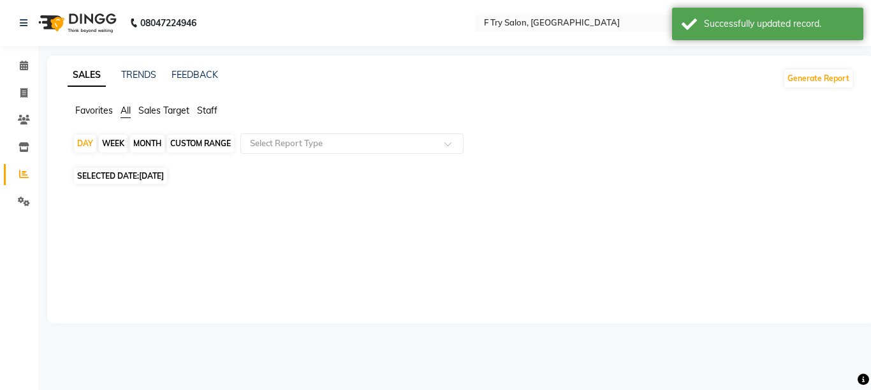
click at [218, 108] on span "Staff" at bounding box center [207, 110] width 20 height 11
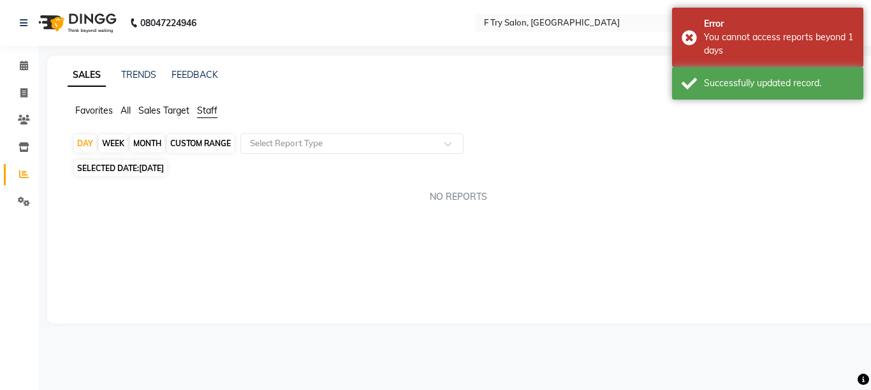
click at [158, 144] on div "MONTH" at bounding box center [147, 144] width 34 height 18
select select "9"
select select "2025"
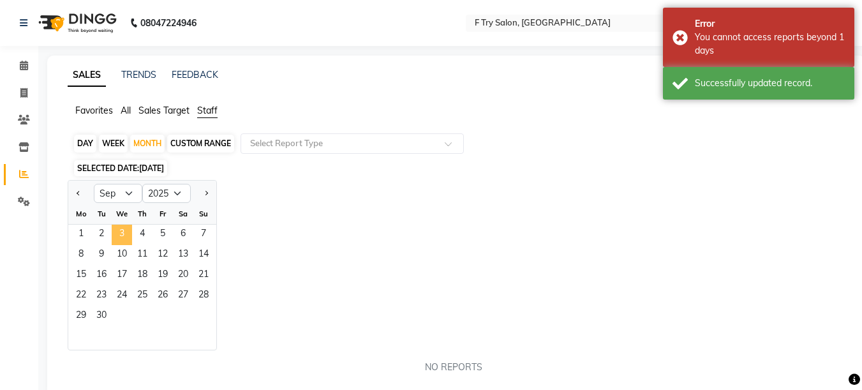
click at [124, 231] on span "3" at bounding box center [122, 235] width 20 height 20
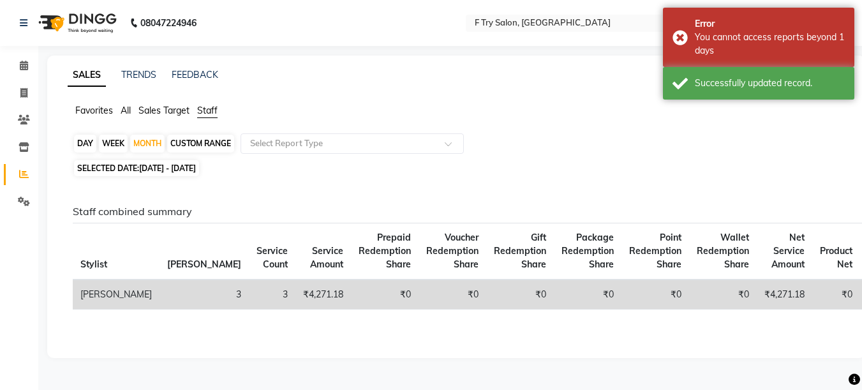
scroll to position [1, 0]
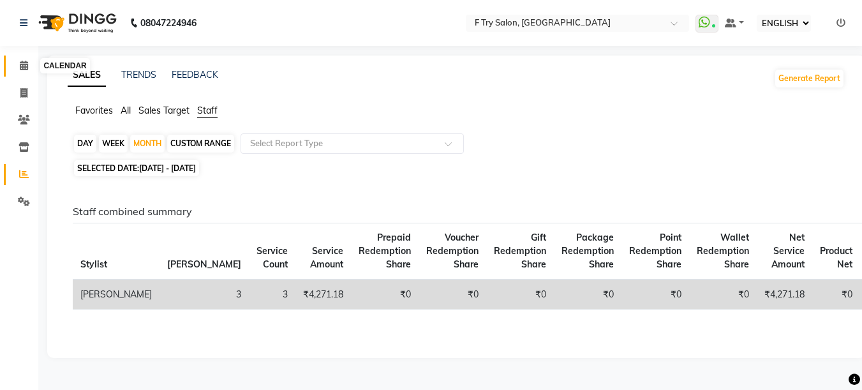
click at [27, 64] on icon at bounding box center [24, 66] width 8 height 10
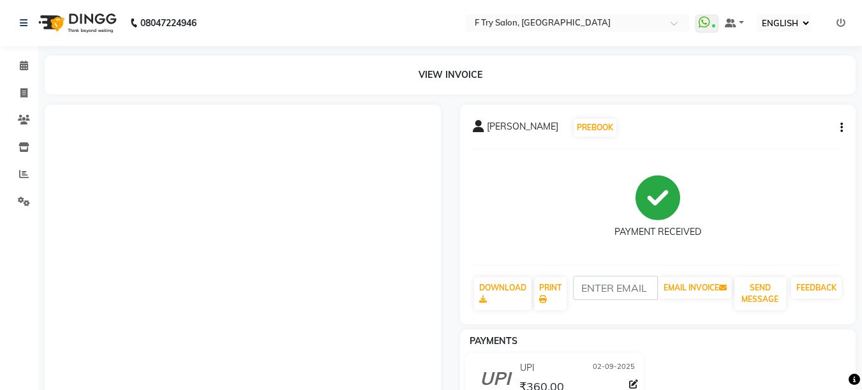
select select "ec"
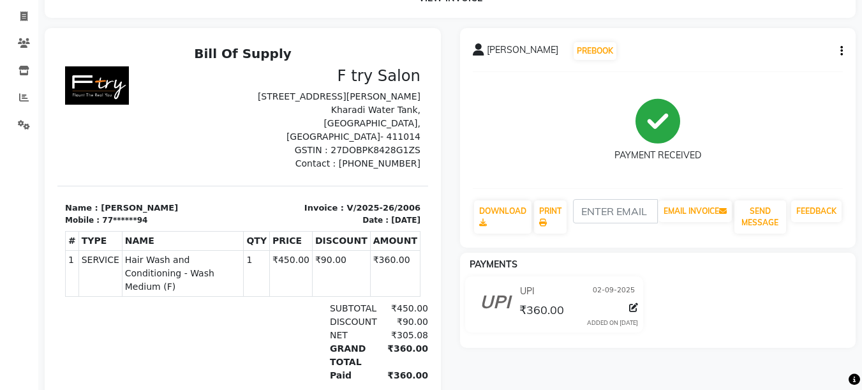
scroll to position [77, 0]
click at [841, 51] on icon "button" at bounding box center [841, 51] width 3 height 1
click at [790, 53] on div "EDIT ITEM STAFF" at bounding box center [765, 51] width 112 height 16
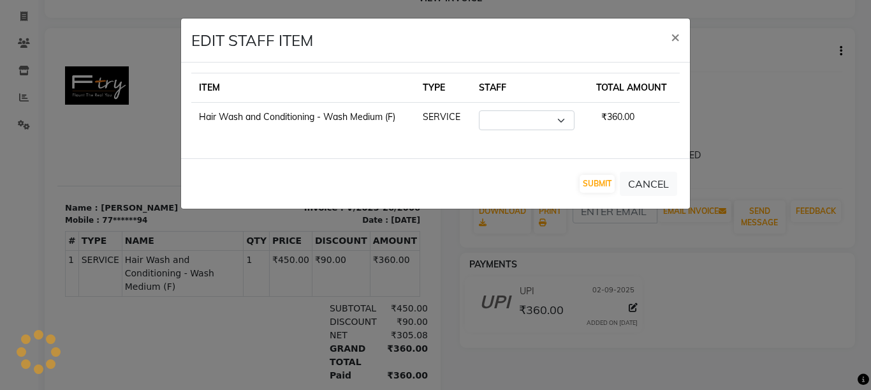
select select "54011"
click at [747, 70] on ngb-modal-window "EDIT STAFF ITEM × ITEM TYPE STAFF TOTAL AMOUNT Hair Wash and Conditioning - Was…" at bounding box center [435, 195] width 871 height 390
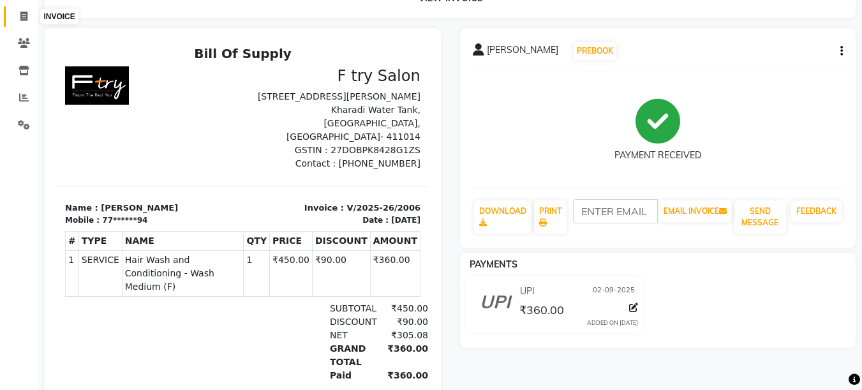
click at [21, 13] on icon at bounding box center [23, 16] width 7 height 10
select select "793"
select select "service"
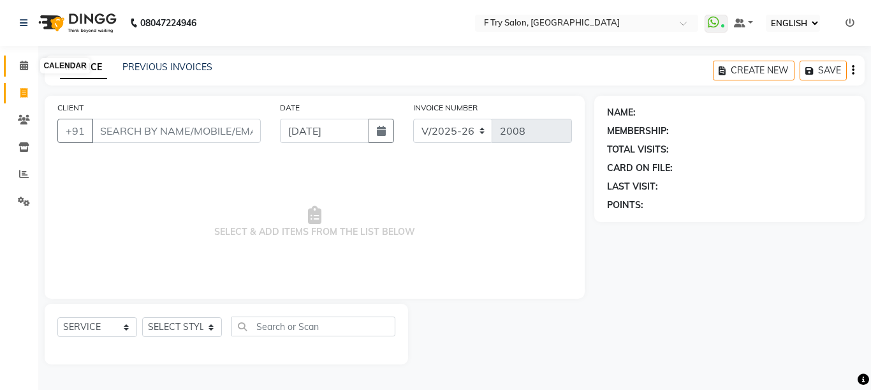
click at [23, 63] on icon at bounding box center [24, 66] width 8 height 10
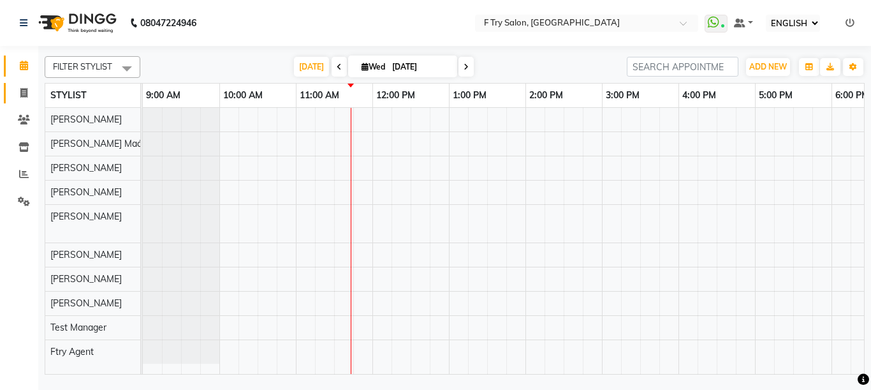
click at [24, 96] on icon at bounding box center [23, 93] width 7 height 10
select select "service"
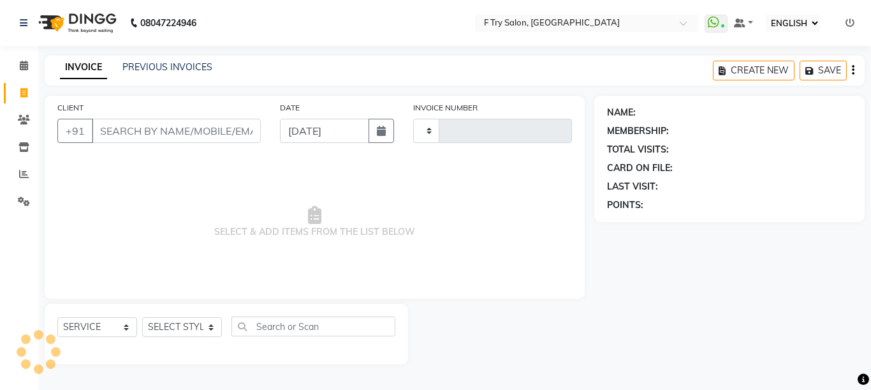
type input "2008"
select select "793"
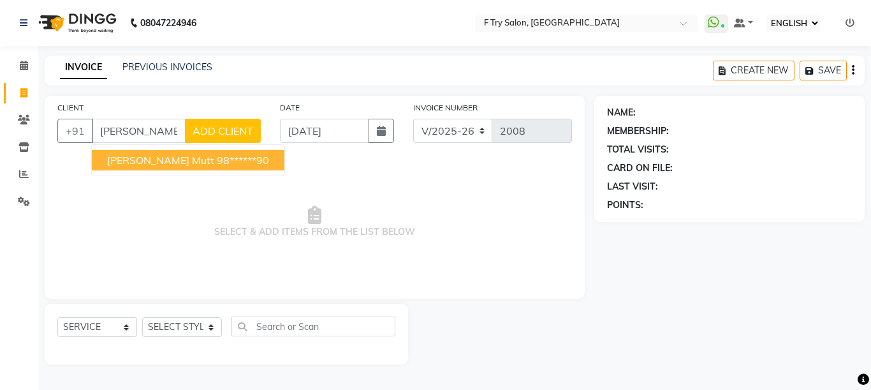
click at [170, 169] on button "Sudip Mutt 98******90" at bounding box center [188, 160] width 193 height 20
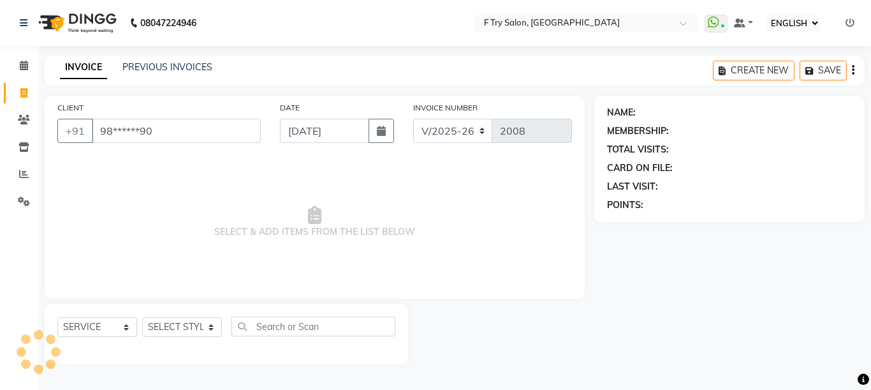
type input "98******90"
select select "1: Object"
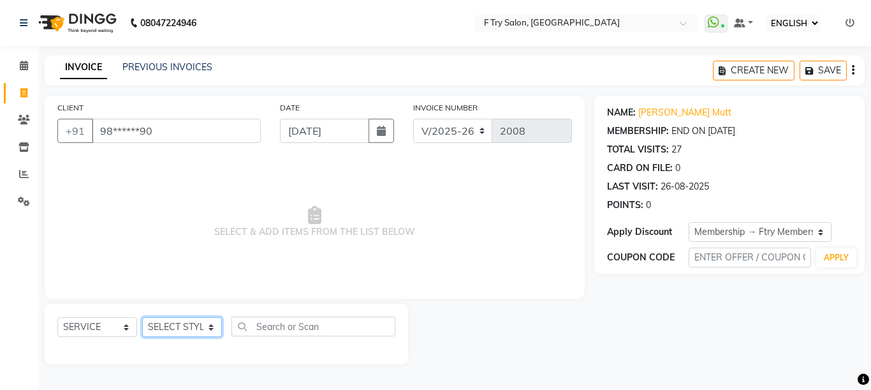
select select "51809"
click at [142, 317] on select "SELECT STYLIST [PERSON_NAME] [PERSON_NAME] Ftry Agent Ftry Manager [PERSON_NAME…" at bounding box center [182, 327] width 80 height 20
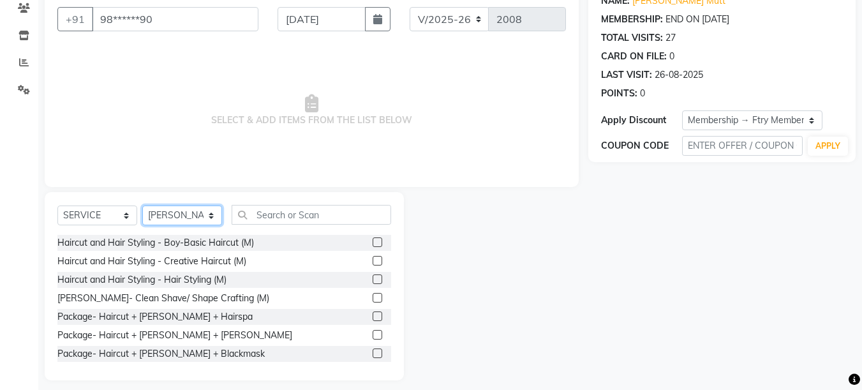
scroll to position [121, 0]
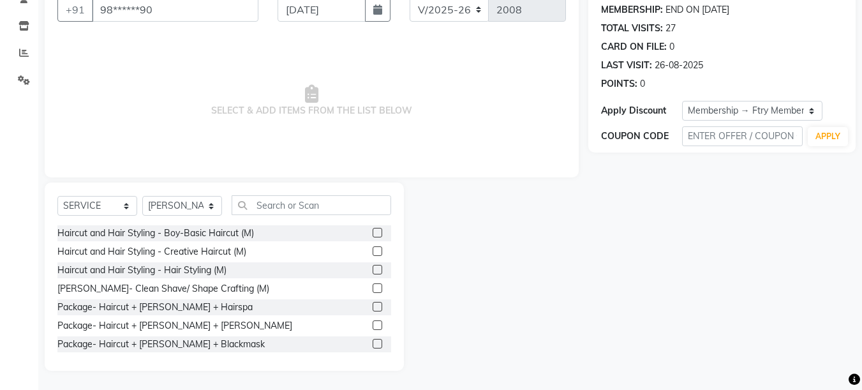
click at [373, 251] on label at bounding box center [378, 251] width 10 height 10
click at [373, 251] on input "checkbox" at bounding box center [377, 251] width 8 height 8
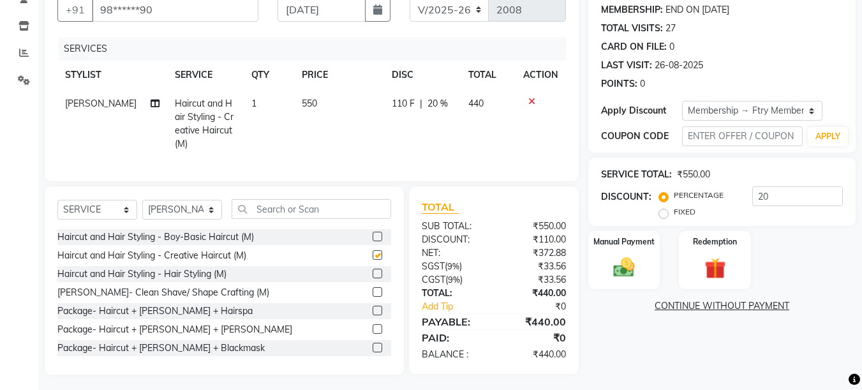
checkbox input "false"
click at [269, 214] on input "text" at bounding box center [311, 209] width 159 height 20
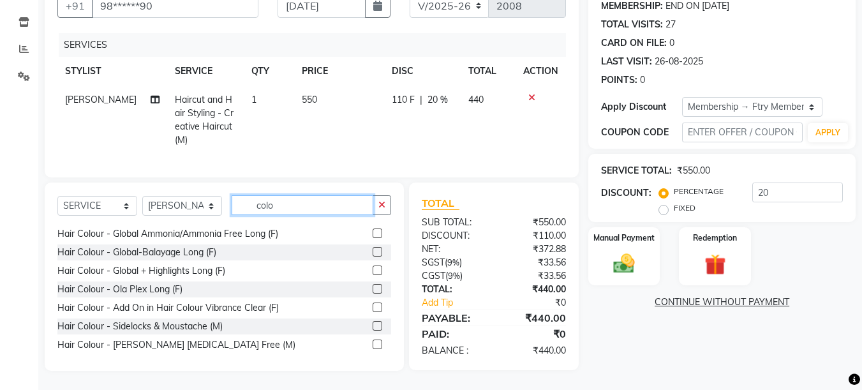
scroll to position [797, 0]
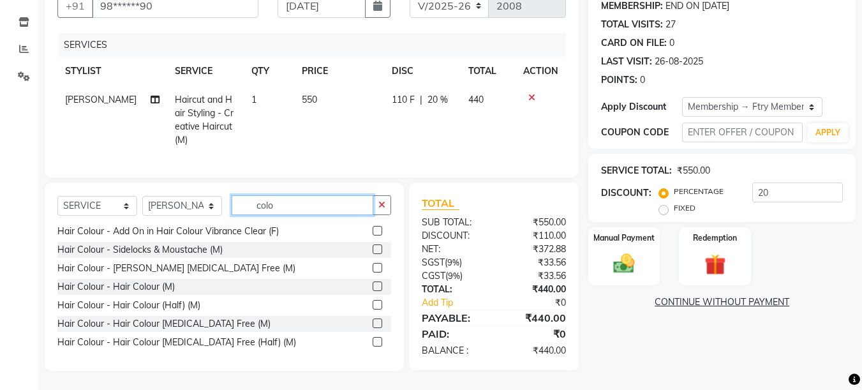
type input "colo"
click at [373, 321] on label at bounding box center [378, 323] width 10 height 10
click at [373, 321] on input "checkbox" at bounding box center [377, 324] width 8 height 8
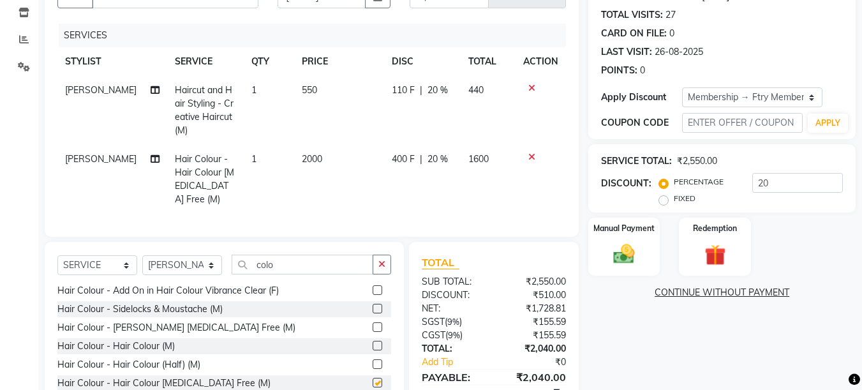
checkbox input "false"
click at [533, 156] on icon at bounding box center [531, 156] width 7 height 9
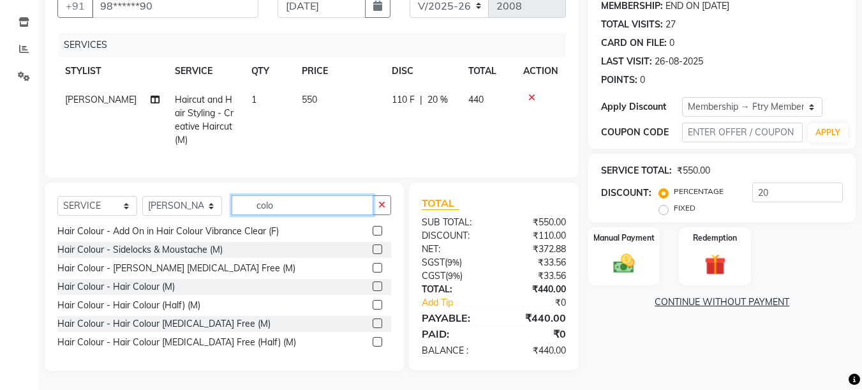
click at [291, 210] on input "colo" at bounding box center [303, 205] width 142 height 20
type input "c"
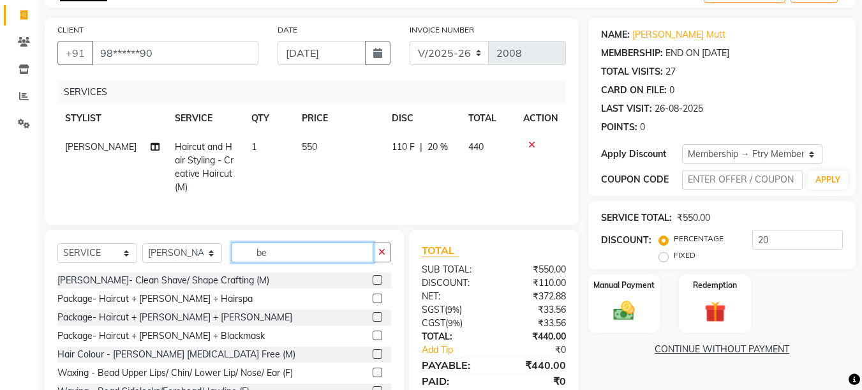
scroll to position [0, 0]
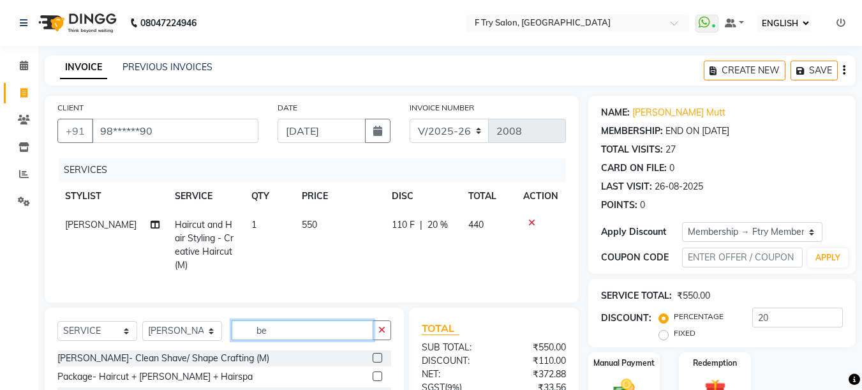
type input "be"
click at [373, 362] on label at bounding box center [378, 358] width 10 height 10
click at [373, 362] on input "checkbox" at bounding box center [377, 358] width 8 height 8
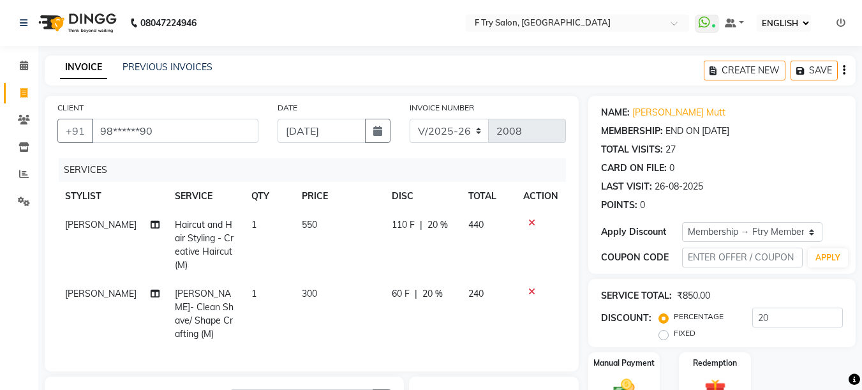
checkbox input "false"
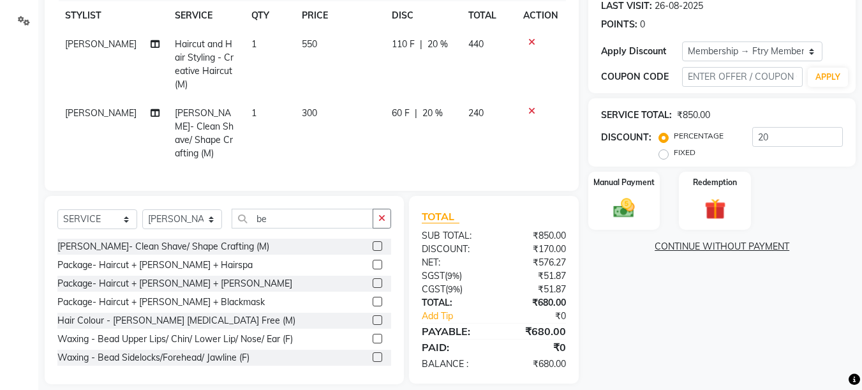
scroll to position [190, 0]
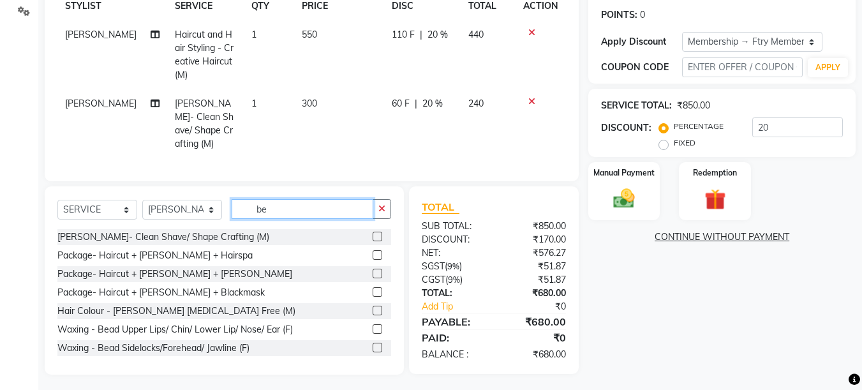
click at [325, 205] on input "be" at bounding box center [303, 209] width 142 height 20
type input "b"
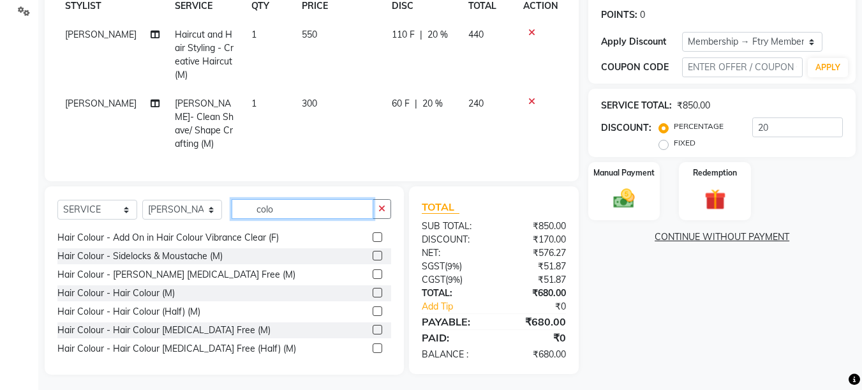
scroll to position [797, 0]
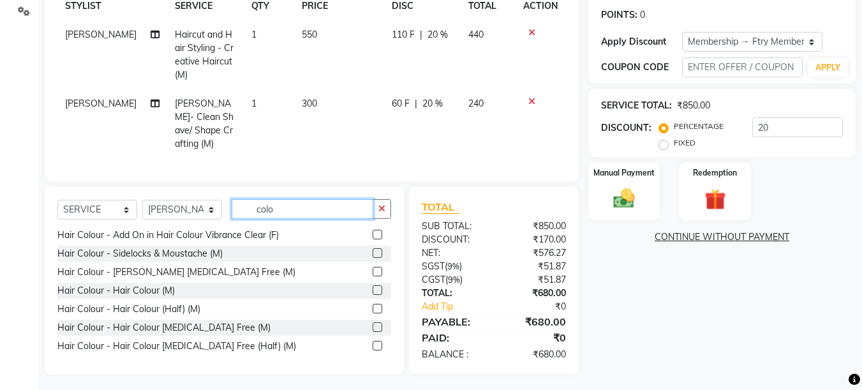
type input "colo"
click at [373, 285] on label at bounding box center [378, 290] width 10 height 10
click at [373, 286] on input "checkbox" at bounding box center [377, 290] width 8 height 8
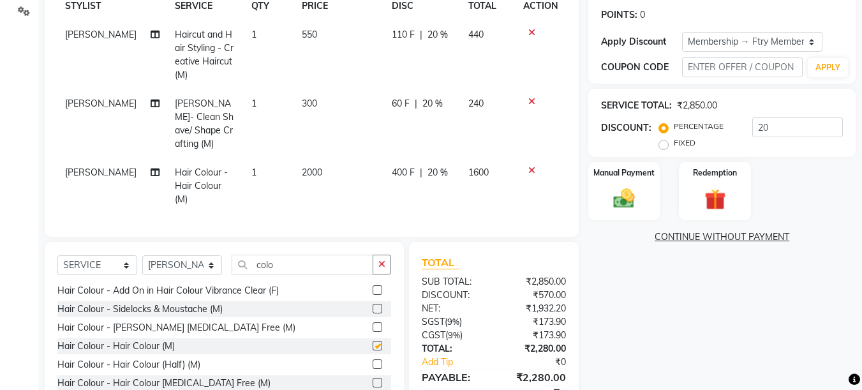
checkbox input "false"
click at [531, 166] on icon at bounding box center [531, 170] width 7 height 9
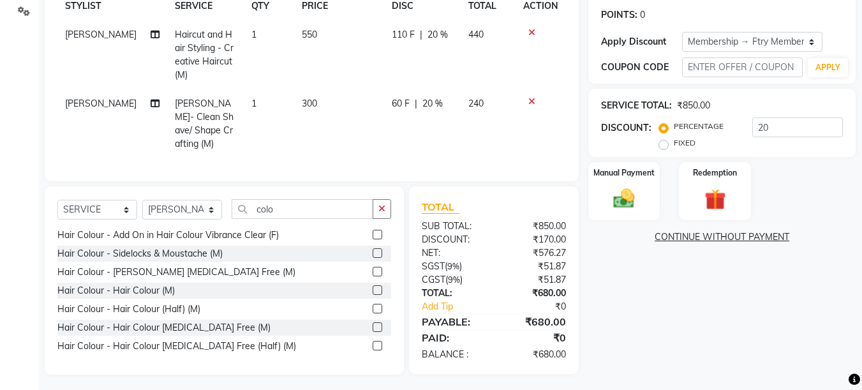
click at [373, 322] on label at bounding box center [378, 327] width 10 height 10
click at [373, 323] on input "checkbox" at bounding box center [377, 327] width 8 height 8
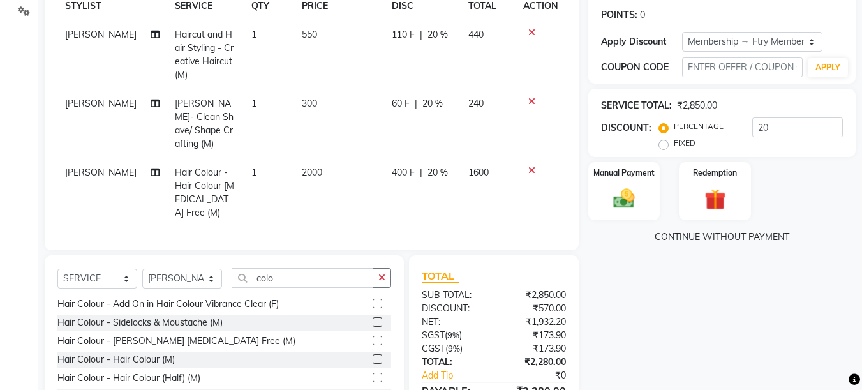
checkbox input "false"
click at [534, 98] on icon at bounding box center [531, 101] width 7 height 9
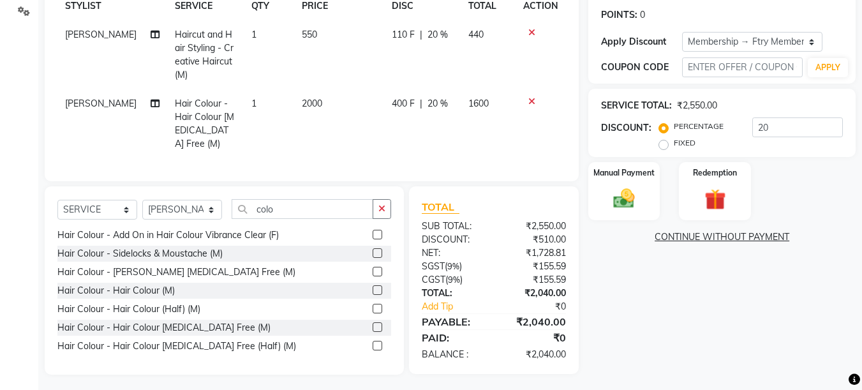
click at [533, 33] on icon at bounding box center [531, 32] width 7 height 9
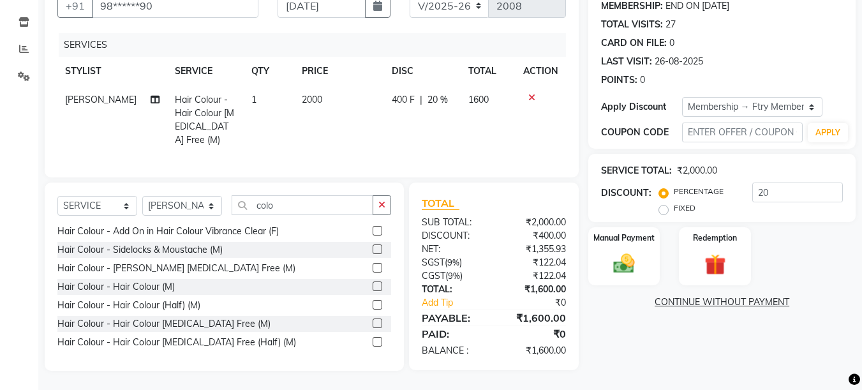
scroll to position [121, 0]
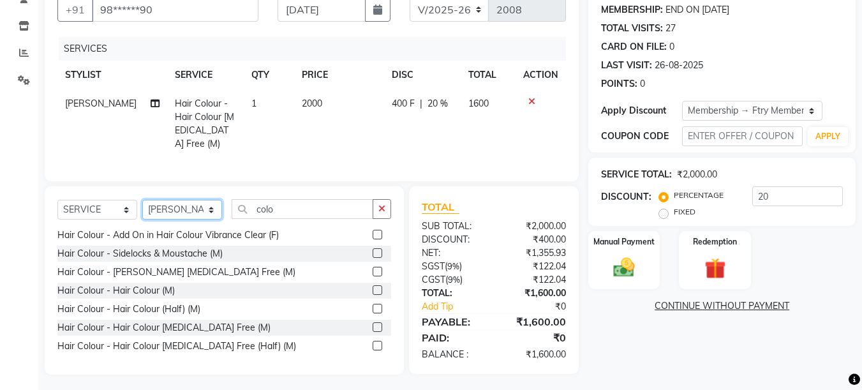
select select "54011"
click at [142, 200] on select "SELECT STYLIST [PERSON_NAME] [PERSON_NAME] Ftry Agent Ftry Manager [PERSON_NAME…" at bounding box center [182, 210] width 80 height 20
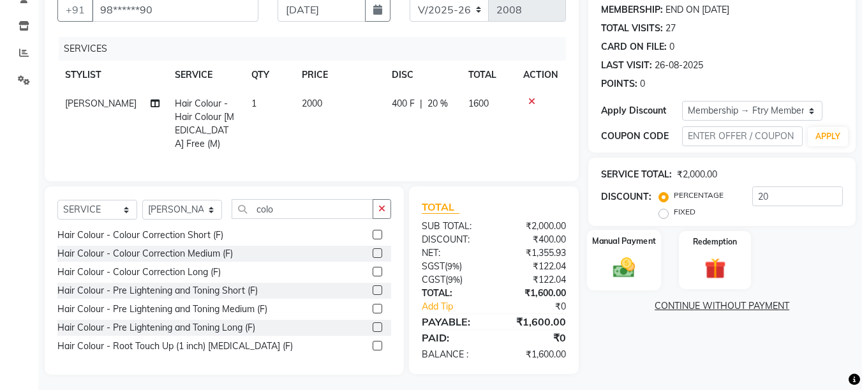
click at [634, 252] on div "Manual Payment" at bounding box center [624, 260] width 75 height 61
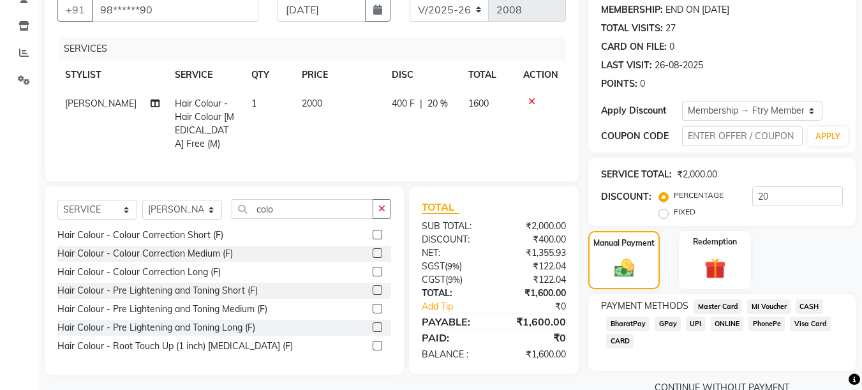
click at [693, 323] on span "UPI" at bounding box center [696, 323] width 20 height 15
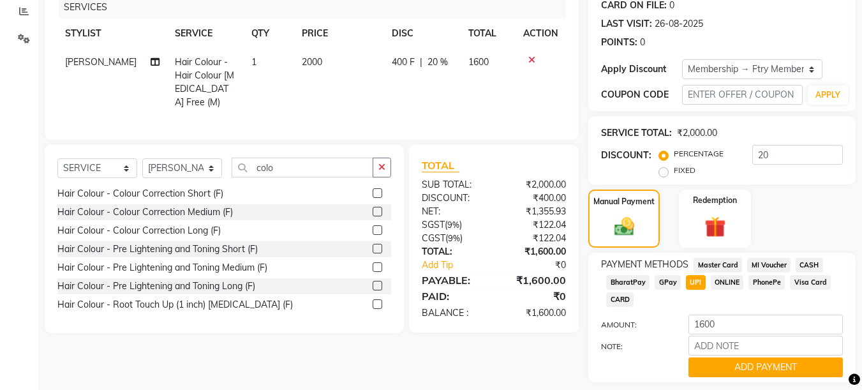
scroll to position [200, 0]
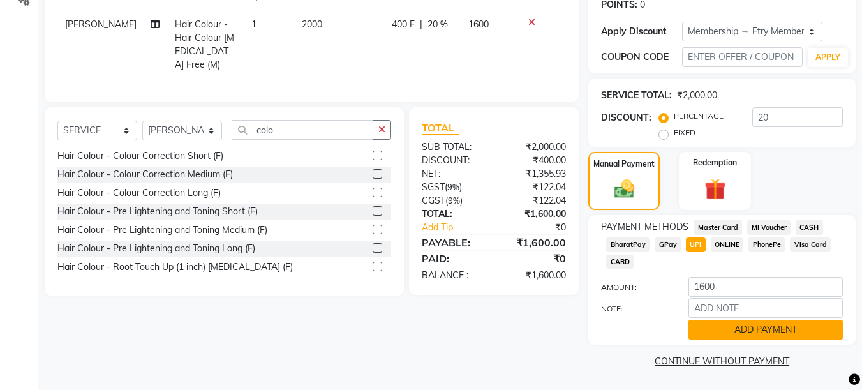
click at [778, 330] on button "ADD PAYMENT" at bounding box center [765, 330] width 154 height 20
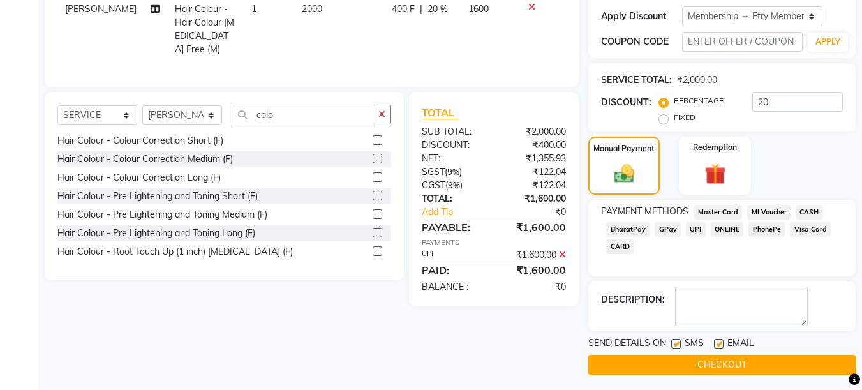
scroll to position [219, 0]
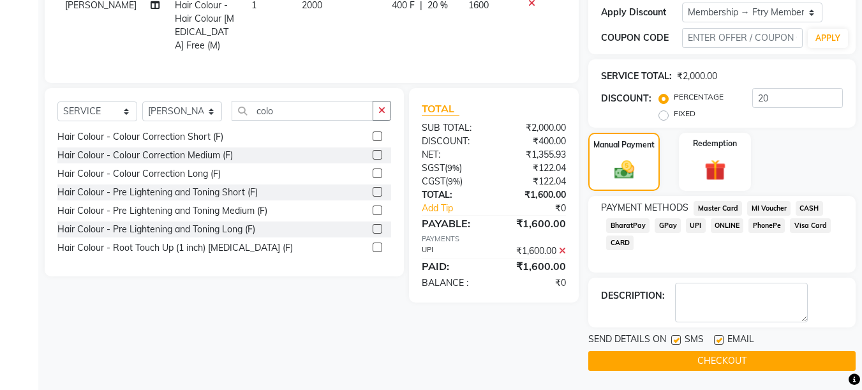
click at [756, 362] on button "CHECKOUT" at bounding box center [721, 361] width 267 height 20
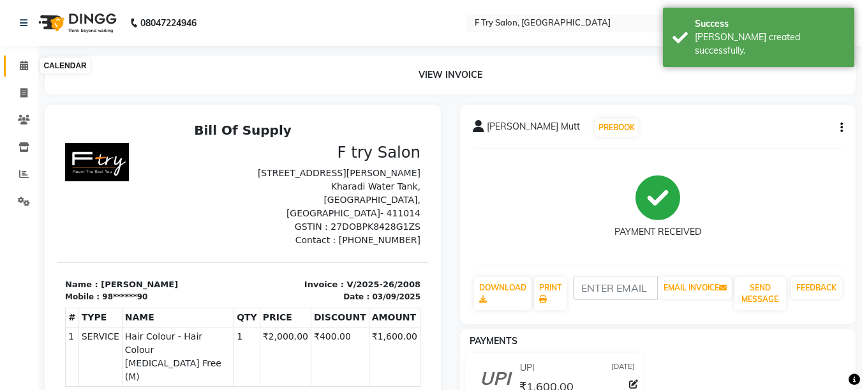
click at [25, 66] on icon at bounding box center [24, 66] width 8 height 10
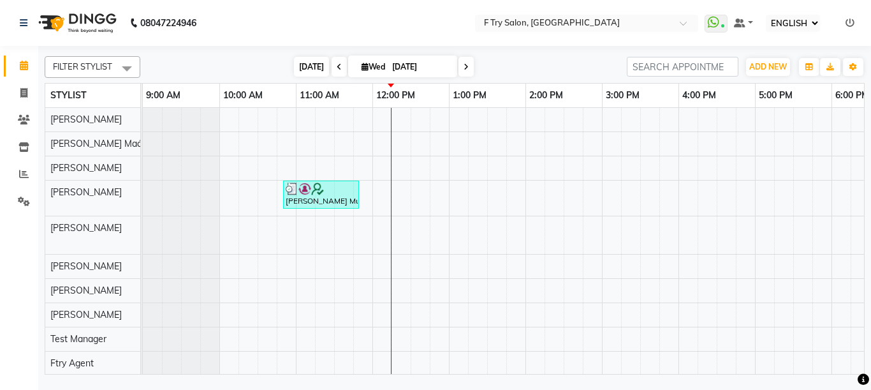
click at [295, 71] on span "[DATE]" at bounding box center [311, 67] width 35 height 20
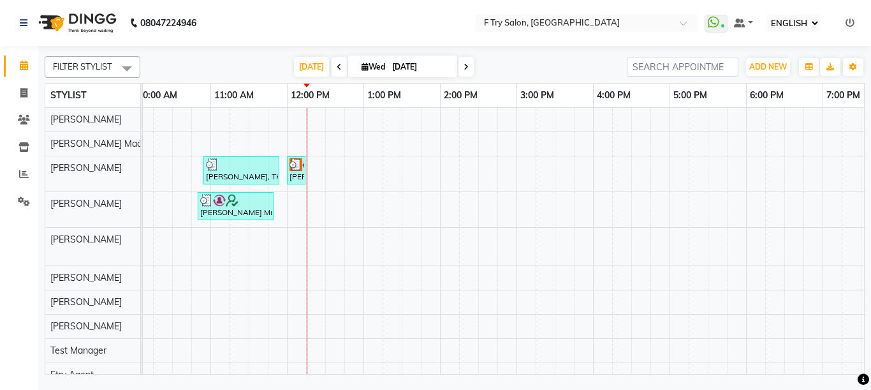
scroll to position [0, 274]
